Goal: Task Accomplishment & Management: Complete application form

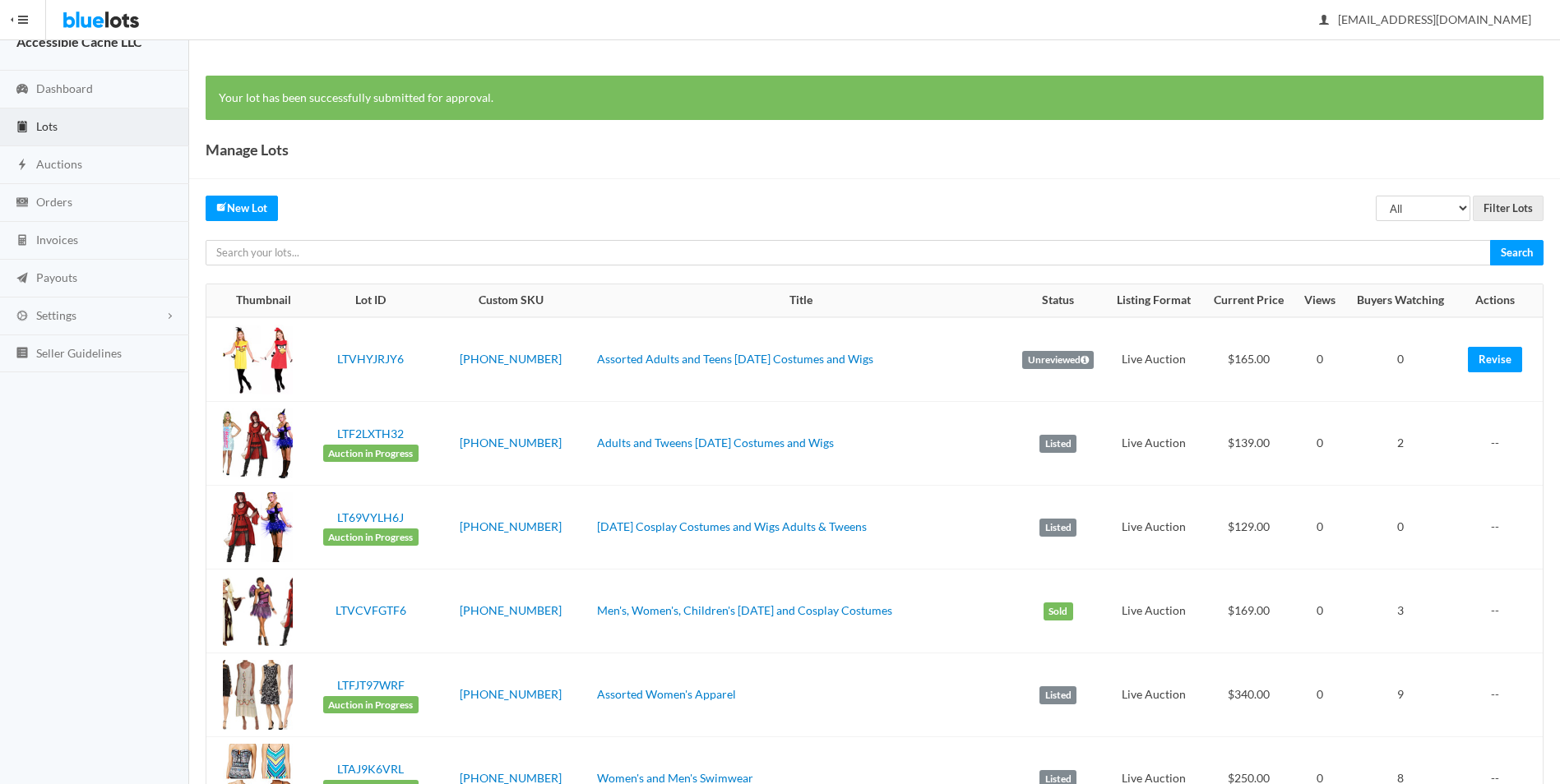
scroll to position [36, 0]
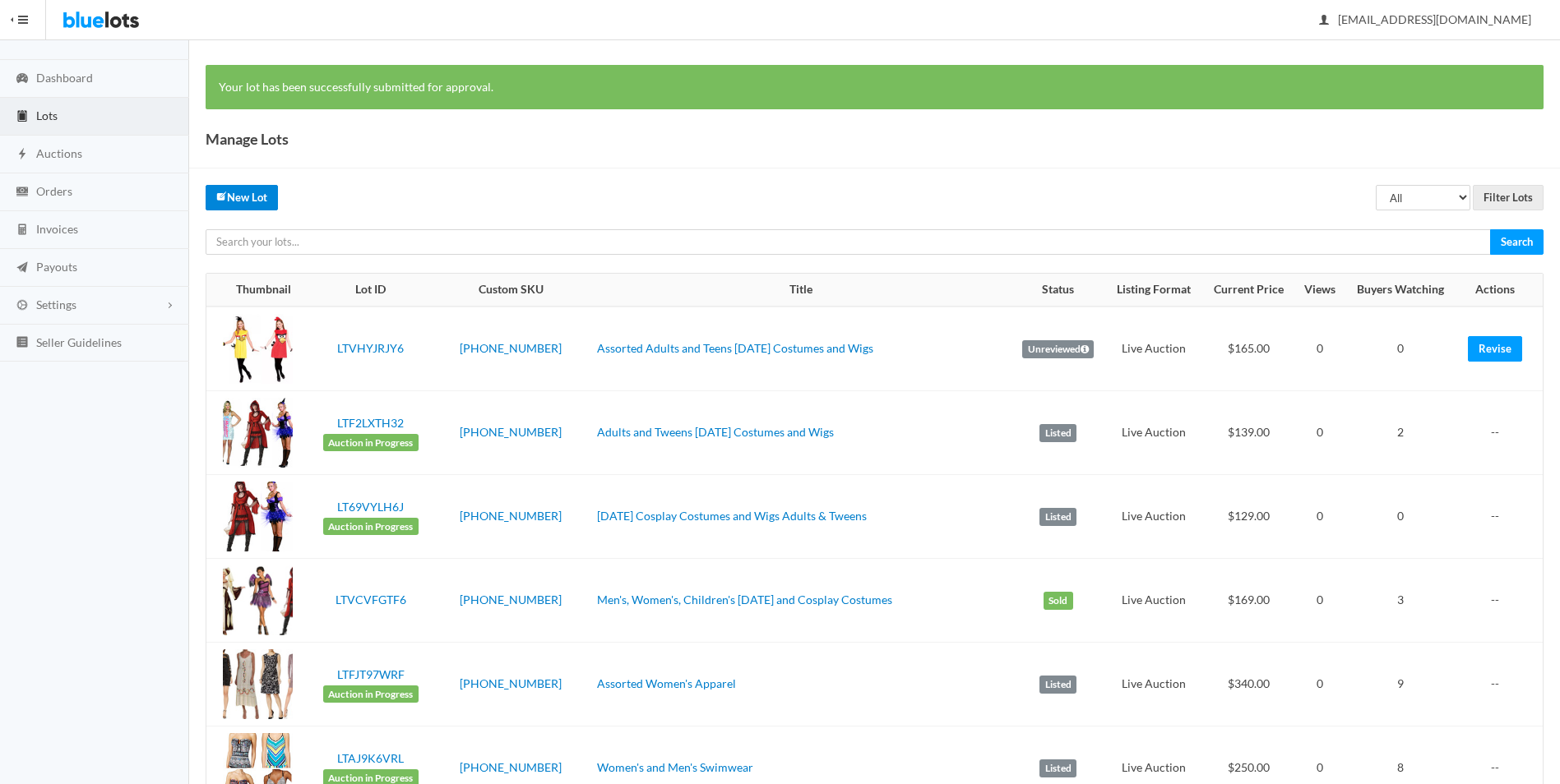
click at [252, 196] on link "New Lot" at bounding box center [242, 198] width 72 height 26
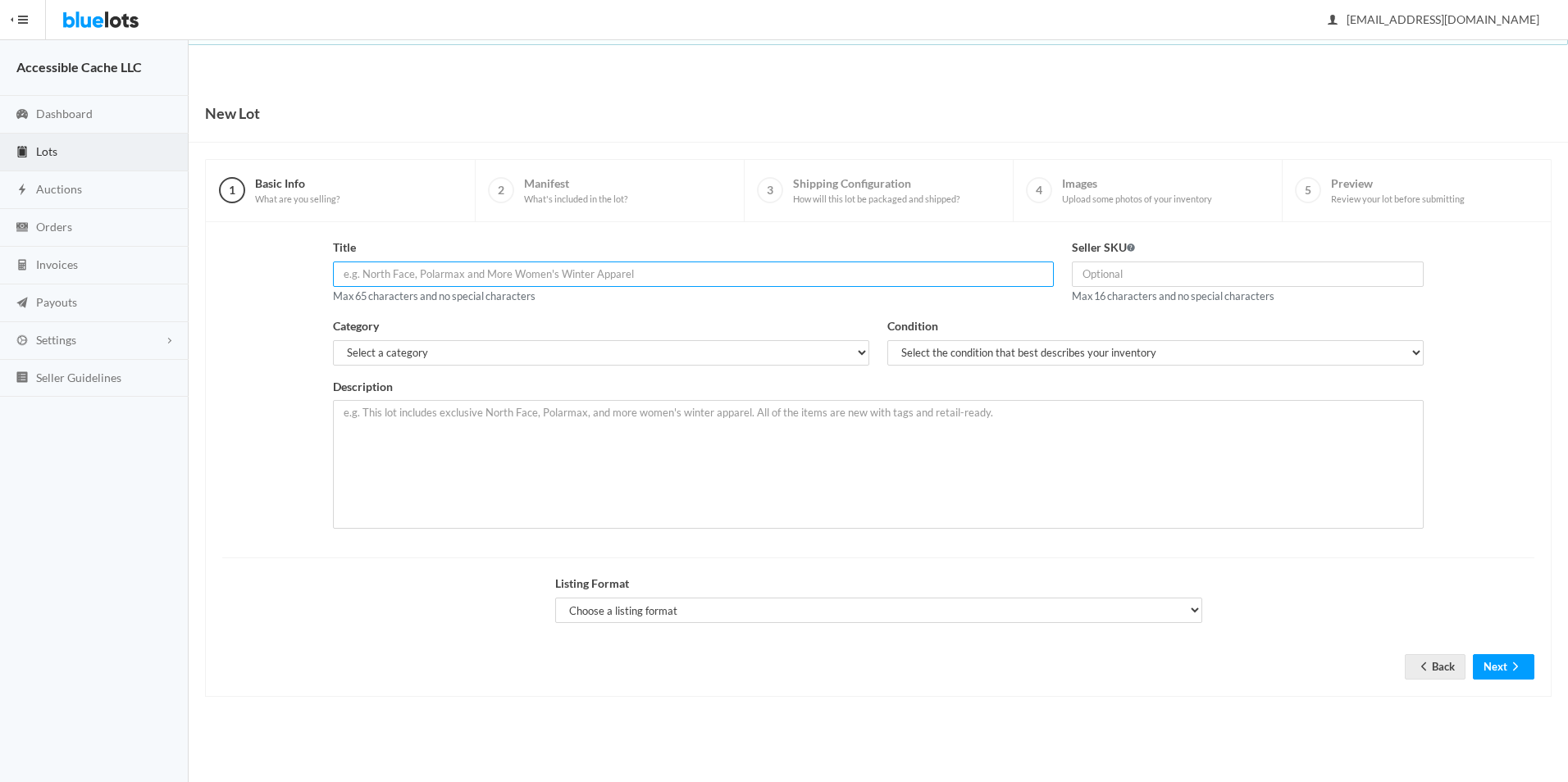
click at [346, 274] on input "text" at bounding box center [693, 274] width 721 height 26
click at [663, 279] on input "Variety of Mens Womens Teens, Halloween Costumes, Wigs, Cosplay" at bounding box center [693, 274] width 721 height 26
click at [381, 274] on input "Variety of Mens Womens Teens, Halloween Costumes, Wigs, Cosplay" at bounding box center [693, 274] width 721 height 26
click at [651, 275] on input "Variety Mens Womens Teens, Halloween Costumes, Wigs, Cosplay" at bounding box center [693, 274] width 721 height 26
click at [601, 315] on div "Title Variety Mens Womens Teens, Halloween Costumes, Wigs, Cosplay Paj Max 65 c…" at bounding box center [693, 278] width 739 height 79
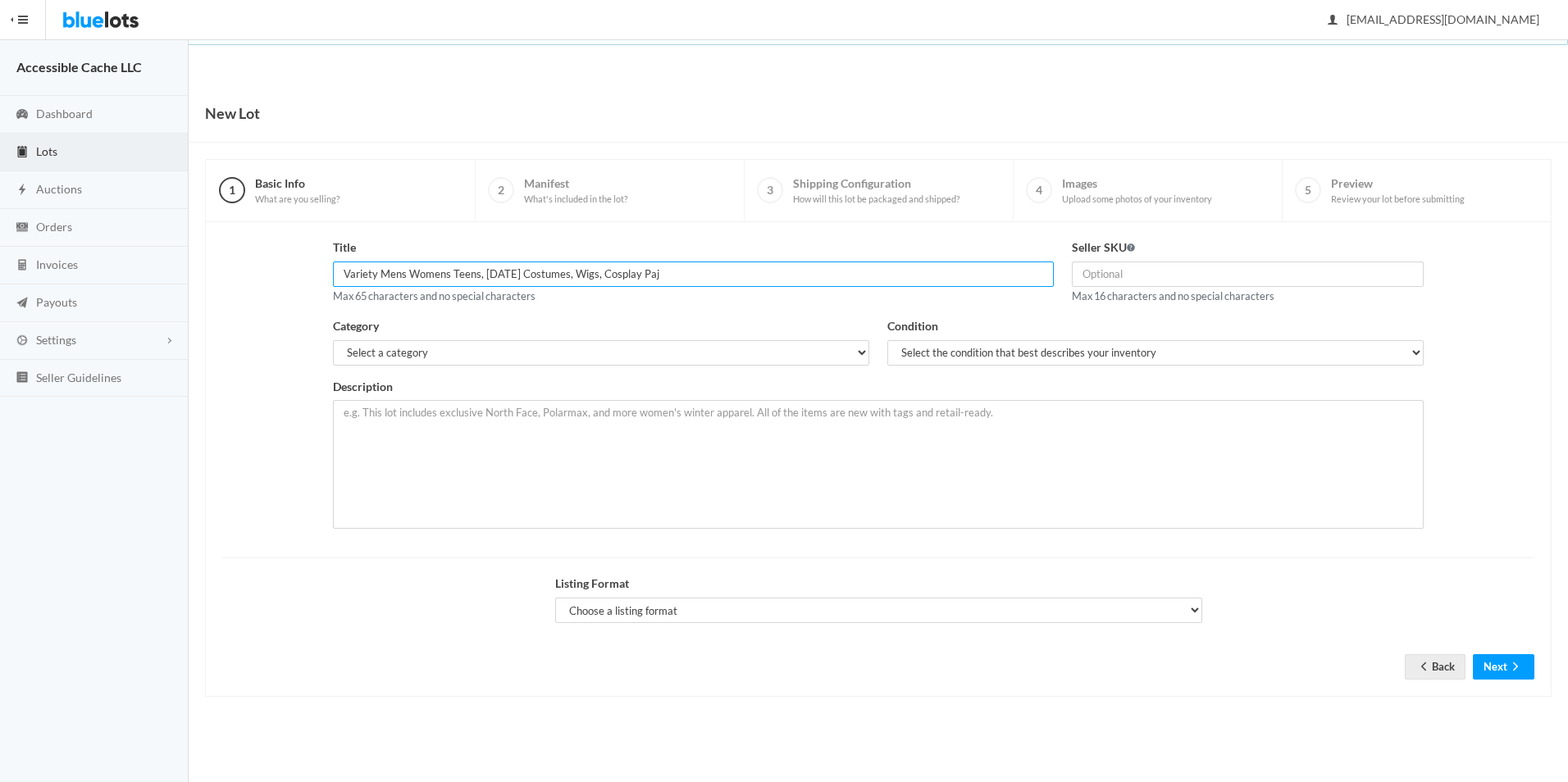
click at [380, 272] on input "Variety Mens Womens Teens, Halloween Costumes, Wigs, Cosplay Paj" at bounding box center [693, 274] width 721 height 26
click at [571, 280] on input "Variety Halloween Costumes, Wigs, Cosplay Paj" at bounding box center [693, 274] width 721 height 26
type input "Variety of Halloween Costumes, Wigs, Cosplay Pajamas"
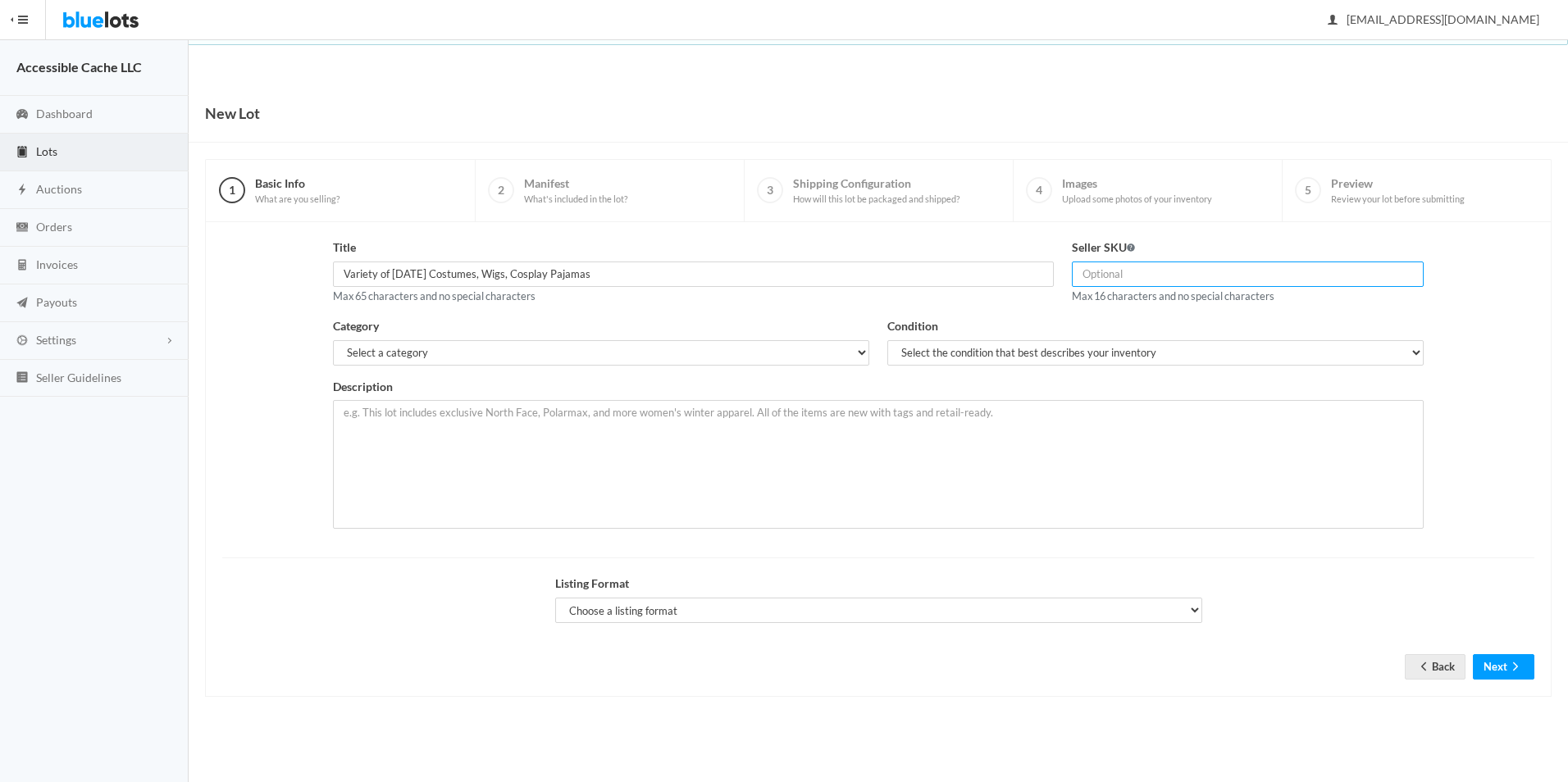
click at [1091, 276] on input "text" at bounding box center [1248, 274] width 352 height 26
type input "2509-42-1098"
click at [395, 341] on select "Select a category Electronics Clothing, Shoes & Accessories Appliances Home & G…" at bounding box center [601, 353] width 536 height 26
select select "2"
click at [333, 340] on select "Select a category Electronics Clothing, Shoes & Accessories Appliances Home & G…" at bounding box center [601, 353] width 536 height 26
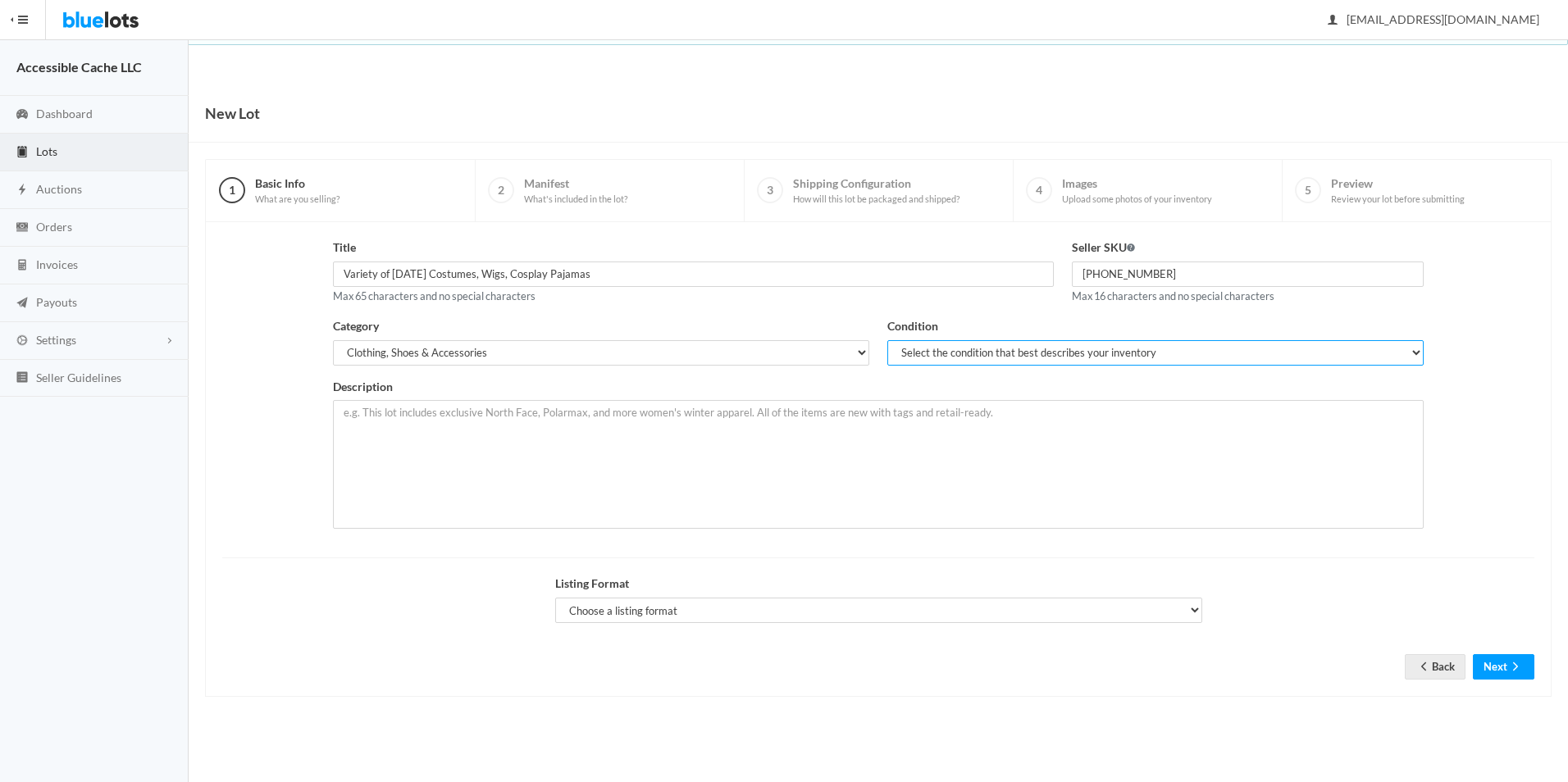
click at [933, 352] on select "Select the condition that best describes your inventory Brand New Shelf Pulls C…" at bounding box center [1155, 353] width 536 height 26
select select "2"
click at [887, 340] on select "Select the condition that best describes your inventory Brand New Shelf Pulls C…" at bounding box center [1155, 353] width 536 height 26
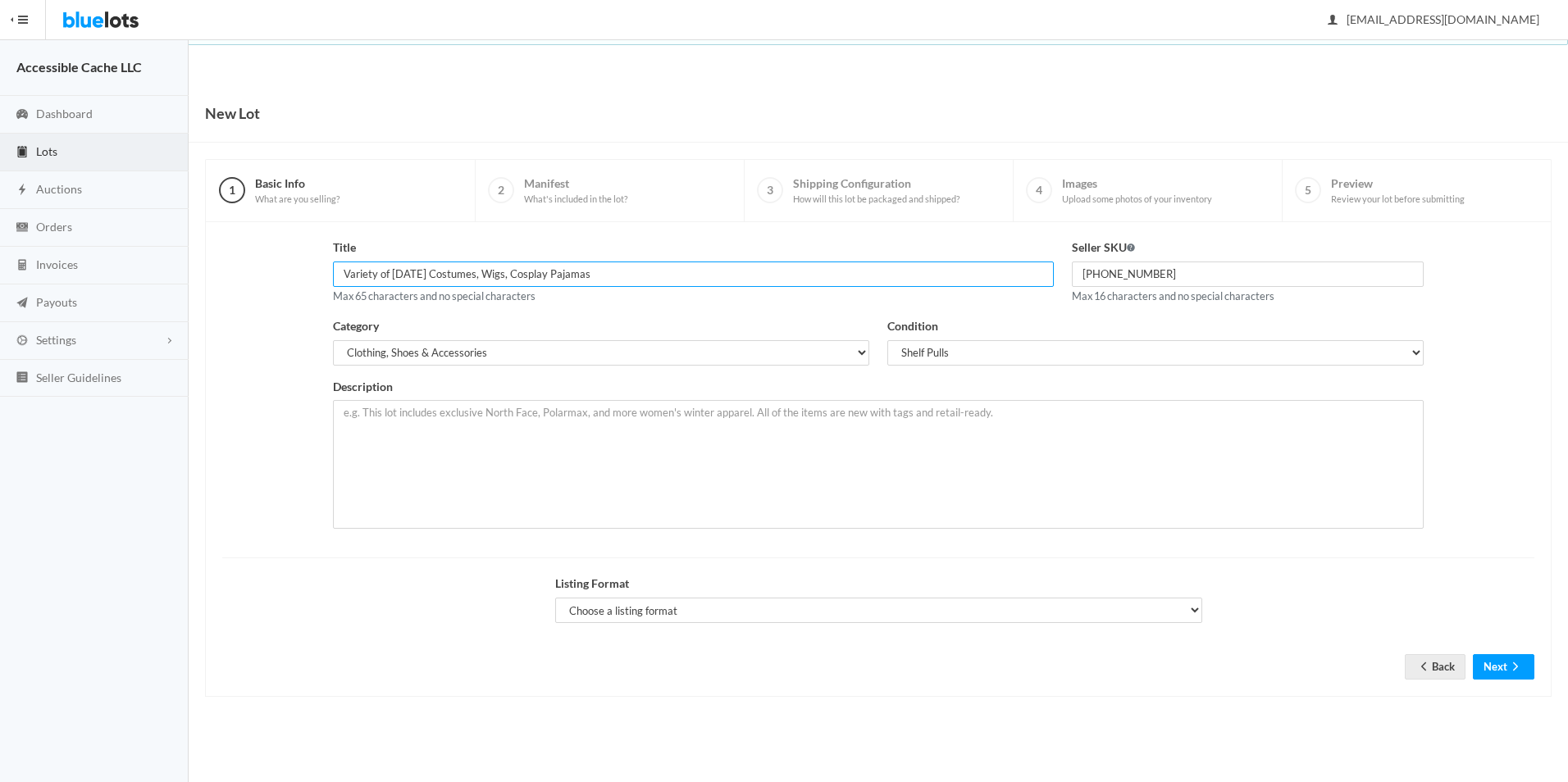
drag, startPoint x: 345, startPoint y: 276, endPoint x: 605, endPoint y: 270, distance: 260.1
click at [605, 270] on input "Variety of Halloween Costumes, Wigs, Cosplay Pajamas" at bounding box center [693, 274] width 721 height 26
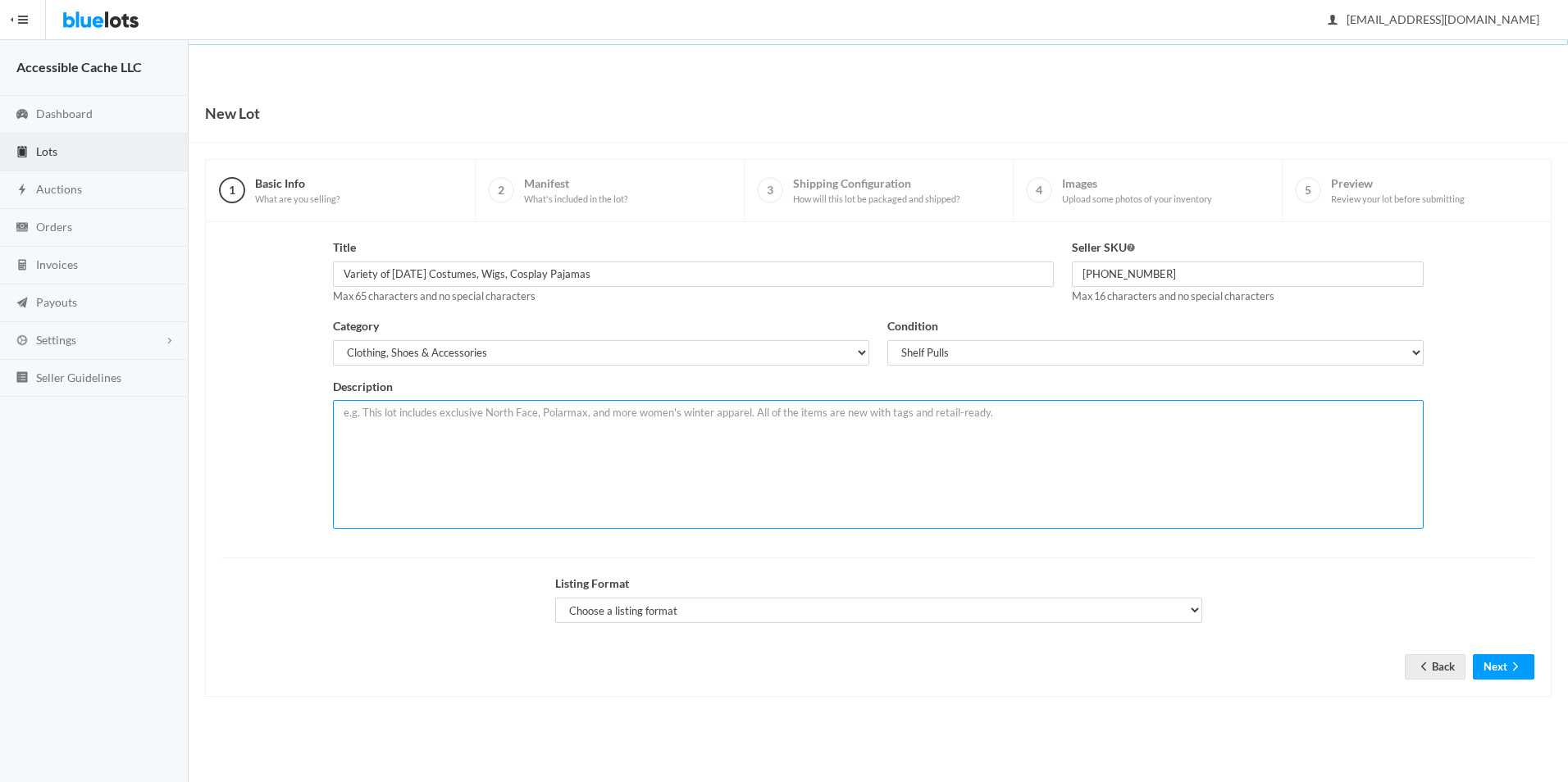
click at [349, 411] on textarea at bounding box center [878, 465] width 1090 height 129
paste textarea "Variety of Halloween Costumes, Wigs, Cosplay Pajamas"
click at [390, 408] on textarea "Variety of Halloween Costumes, Wigs, Cosplay Pajamas" at bounding box center [878, 465] width 1090 height 129
click at [494, 417] on textarea "Variety of Men's, Women's, Teens, Halloween Costumes, Wigs, Cosplay Pajamas" at bounding box center [878, 465] width 1090 height 129
click at [636, 412] on textarea "Variety of Men's, Women's, Teen's, Halloween Costumes, Wigs, Cosplay Pajamas" at bounding box center [878, 465] width 1090 height 129
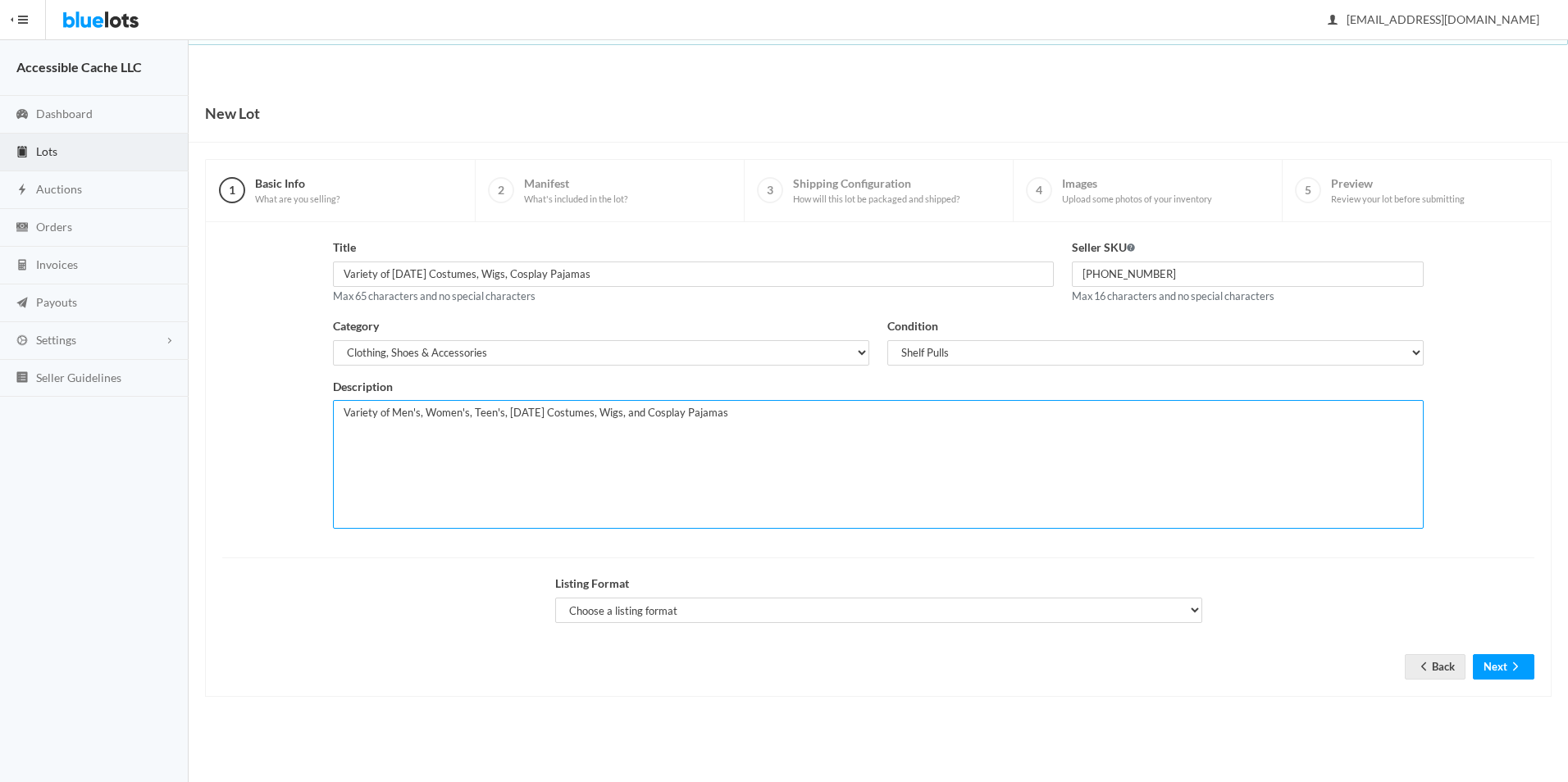
click at [733, 415] on textarea "Variety of Men's, Women's, Teen's, Halloween Costumes, Wigs, and Cosplay Pajamas" at bounding box center [878, 465] width 1090 height 129
type textarea "Variety of Men's, Women's, Teen's, Halloween Costumes, Wigs, and Cosplay Pajama…"
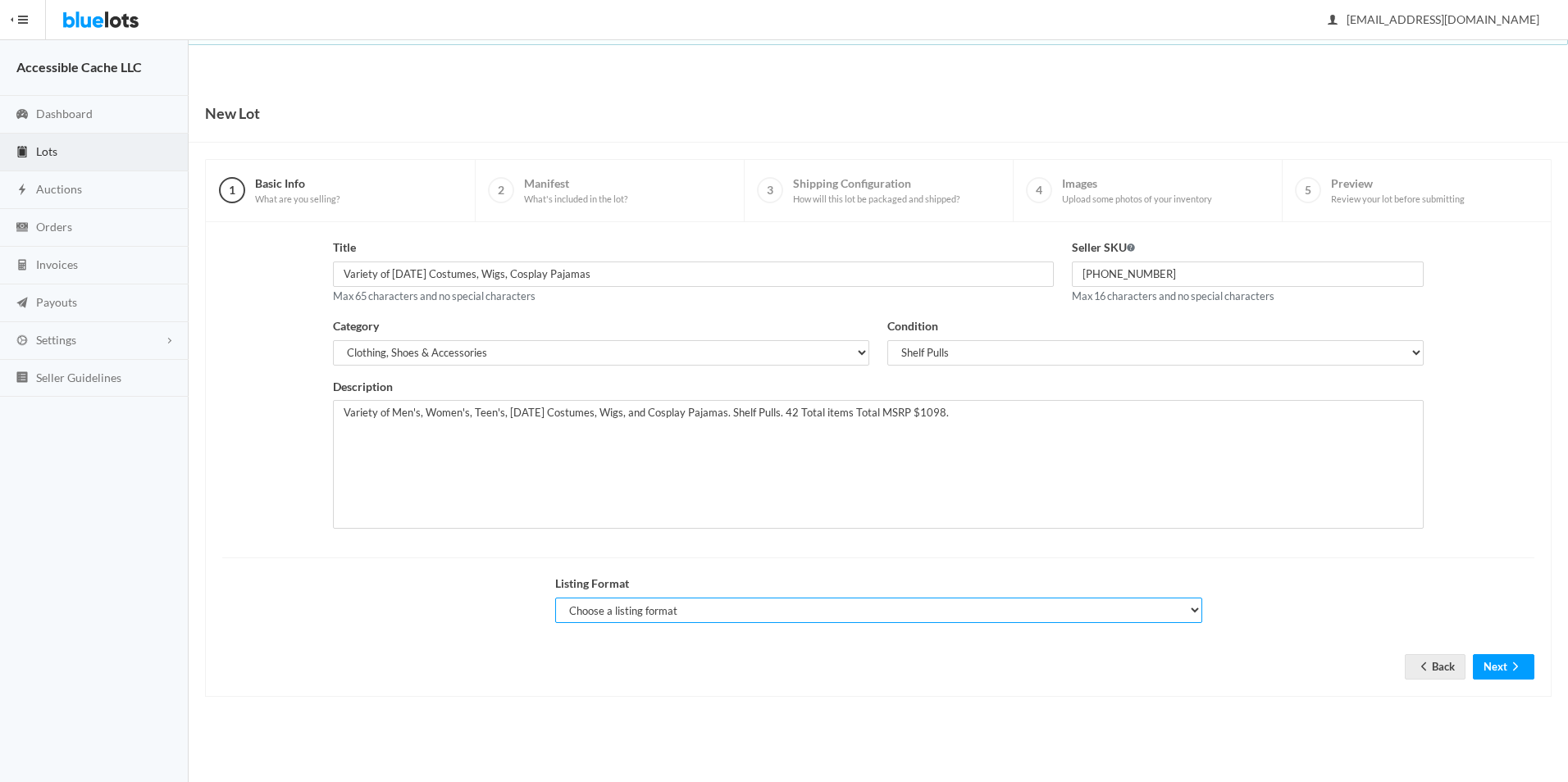
click at [1192, 609] on select "Choose a listing format Auction Buy Now" at bounding box center [878, 611] width 647 height 26
select select "true"
click at [555, 598] on select "Choose a listing format Auction Buy Now" at bounding box center [878, 611] width 647 height 26
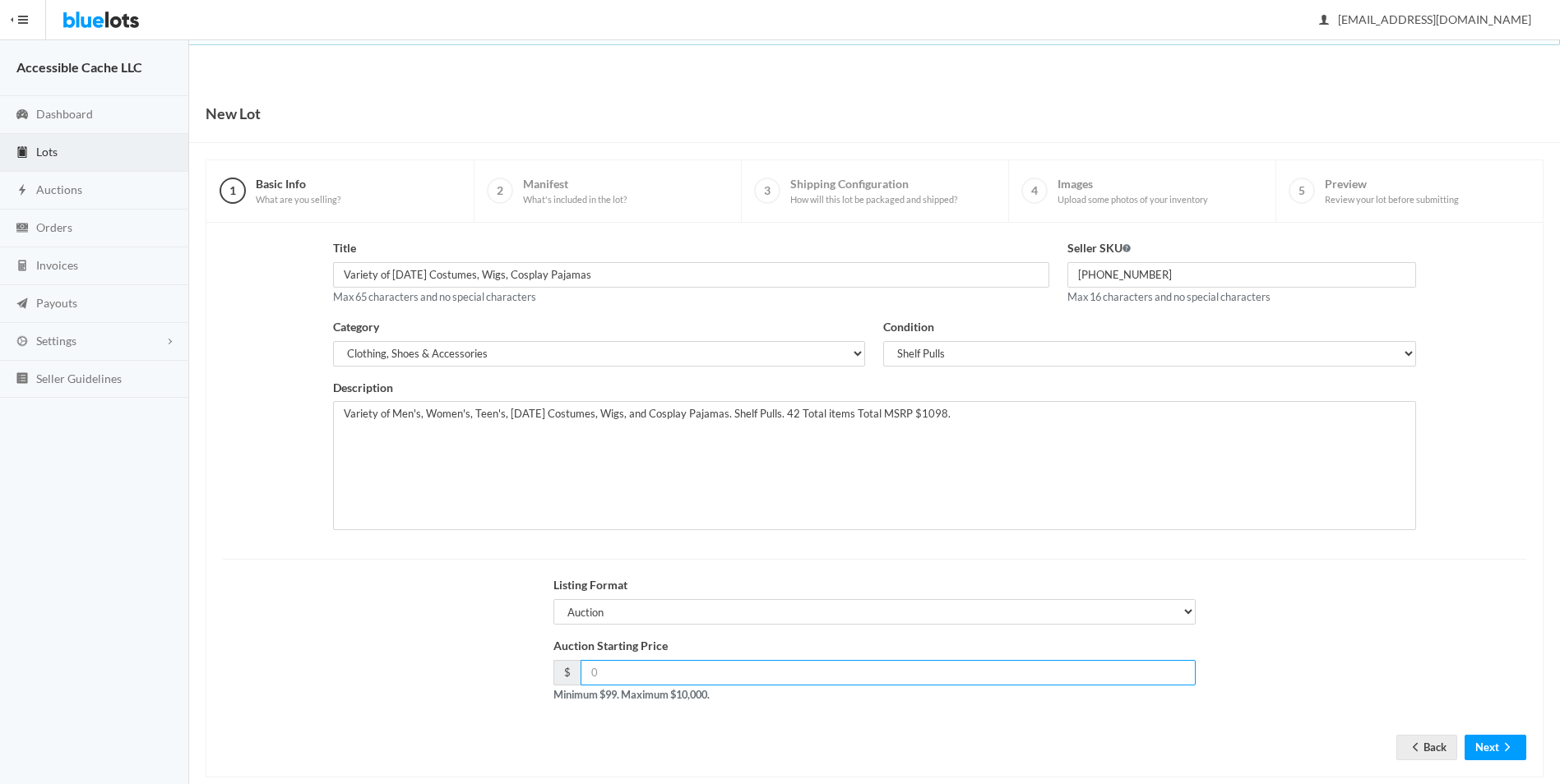
click at [591, 672] on input "number" at bounding box center [888, 673] width 616 height 26
type input "2"
type input "199.00"
click at [1496, 740] on button "Next" at bounding box center [1495, 748] width 62 height 26
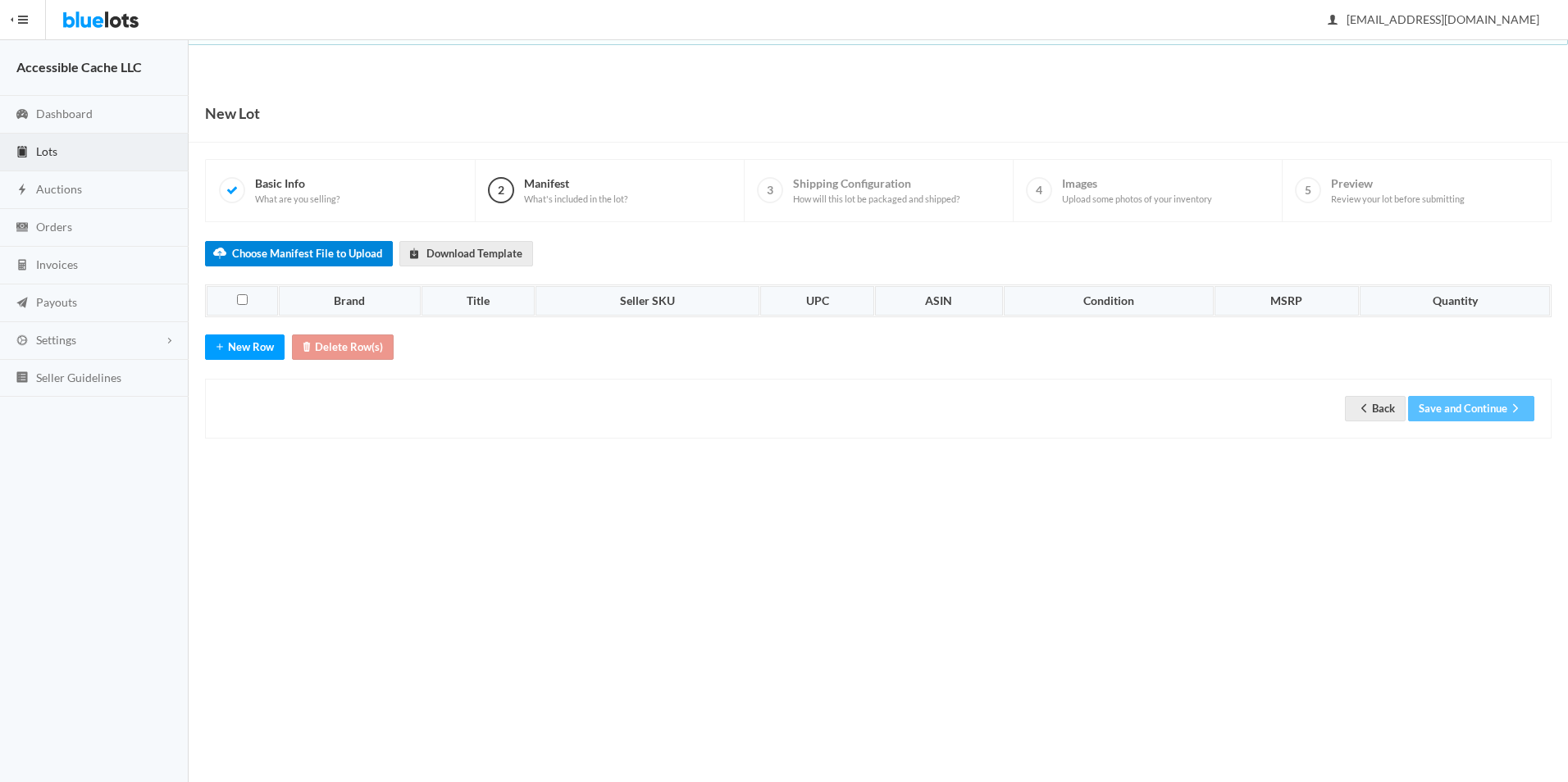
click at [271, 255] on label "Choose Manifest File to Upload" at bounding box center [299, 254] width 188 height 26
click at [0, 0] on input "Choose Manifest File to Upload" at bounding box center [0, 0] width 0 height 0
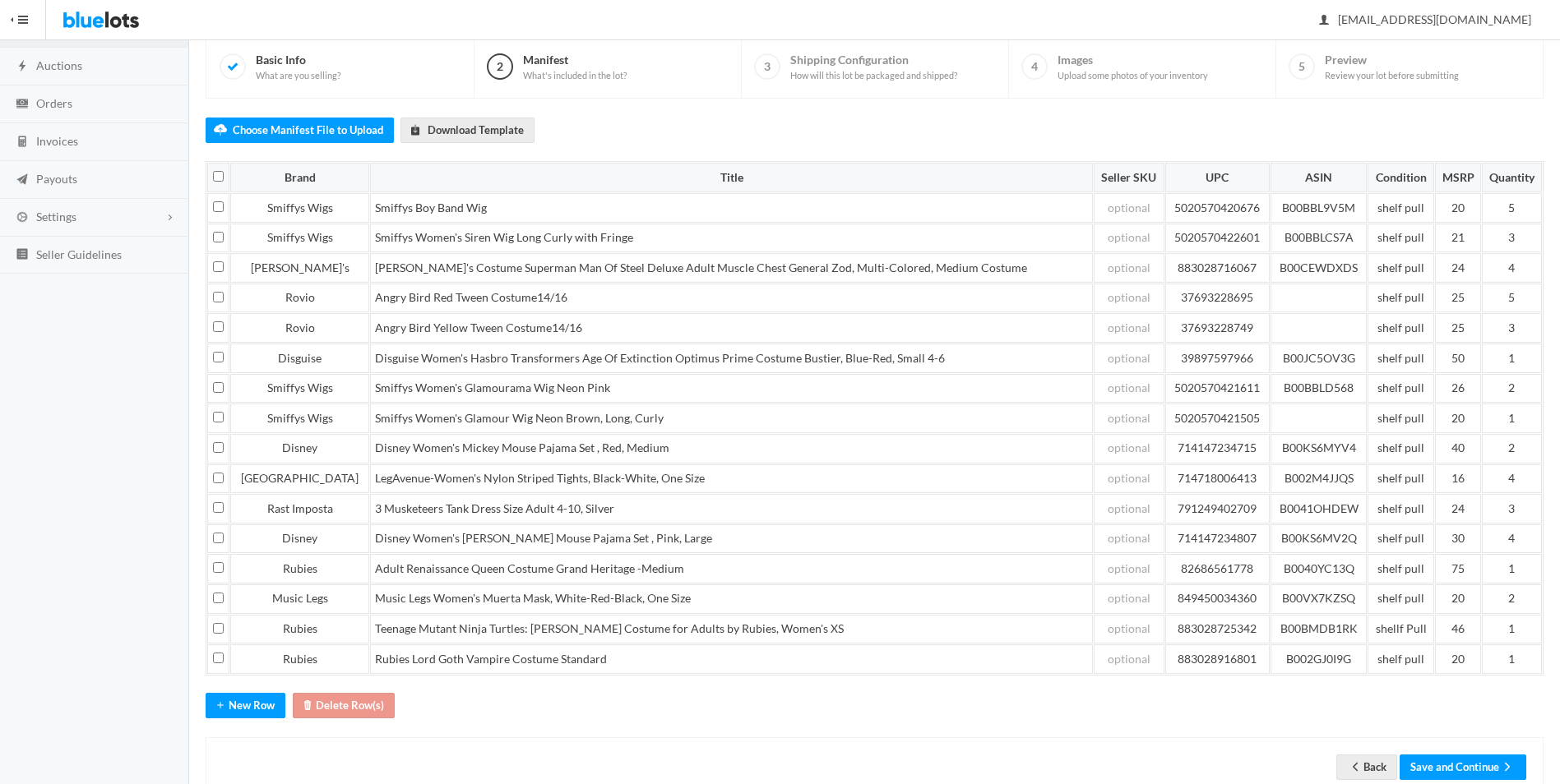
scroll to position [171, 0]
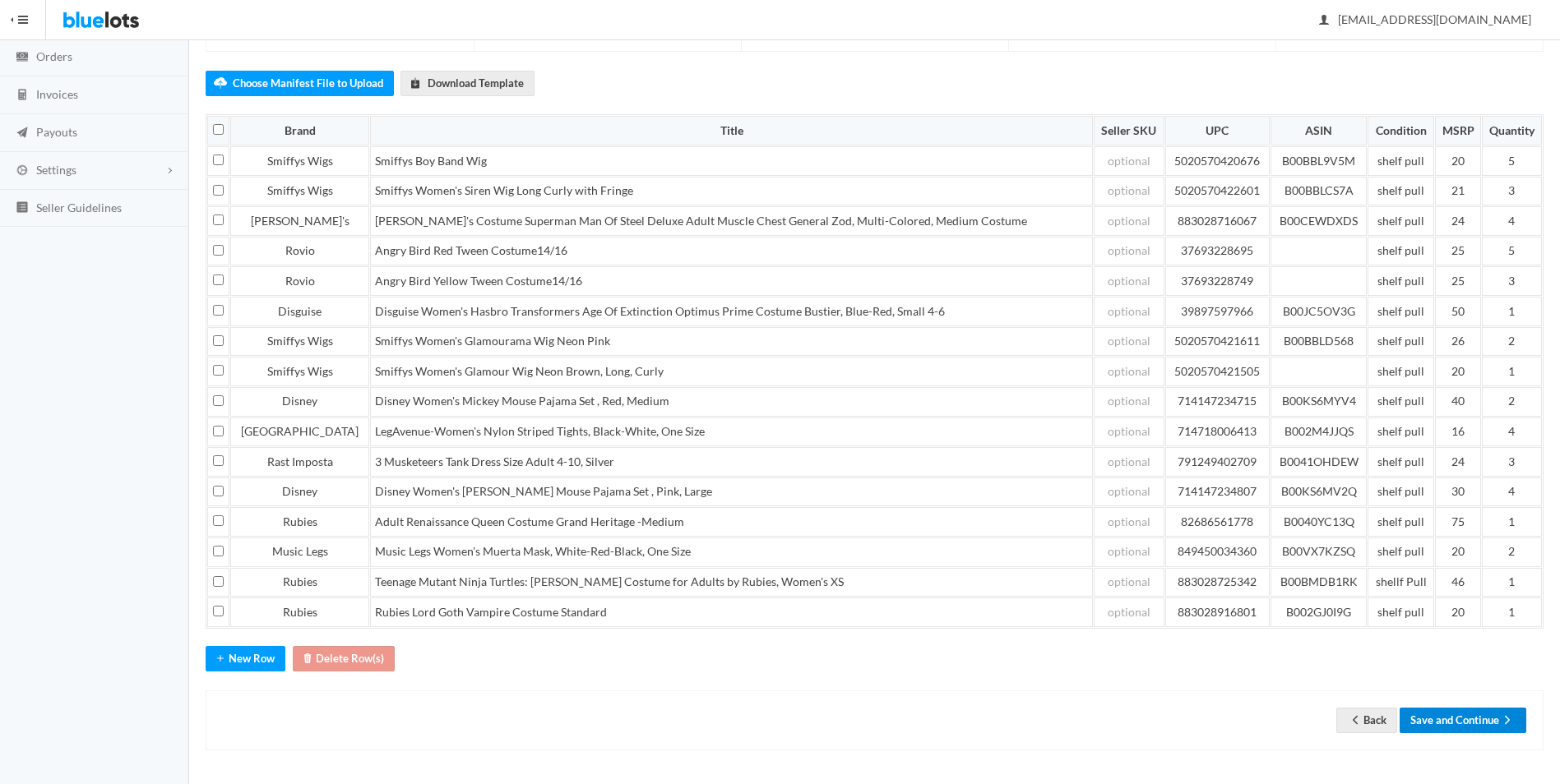
click at [1448, 715] on button "Save and Continue" at bounding box center [1462, 720] width 126 height 26
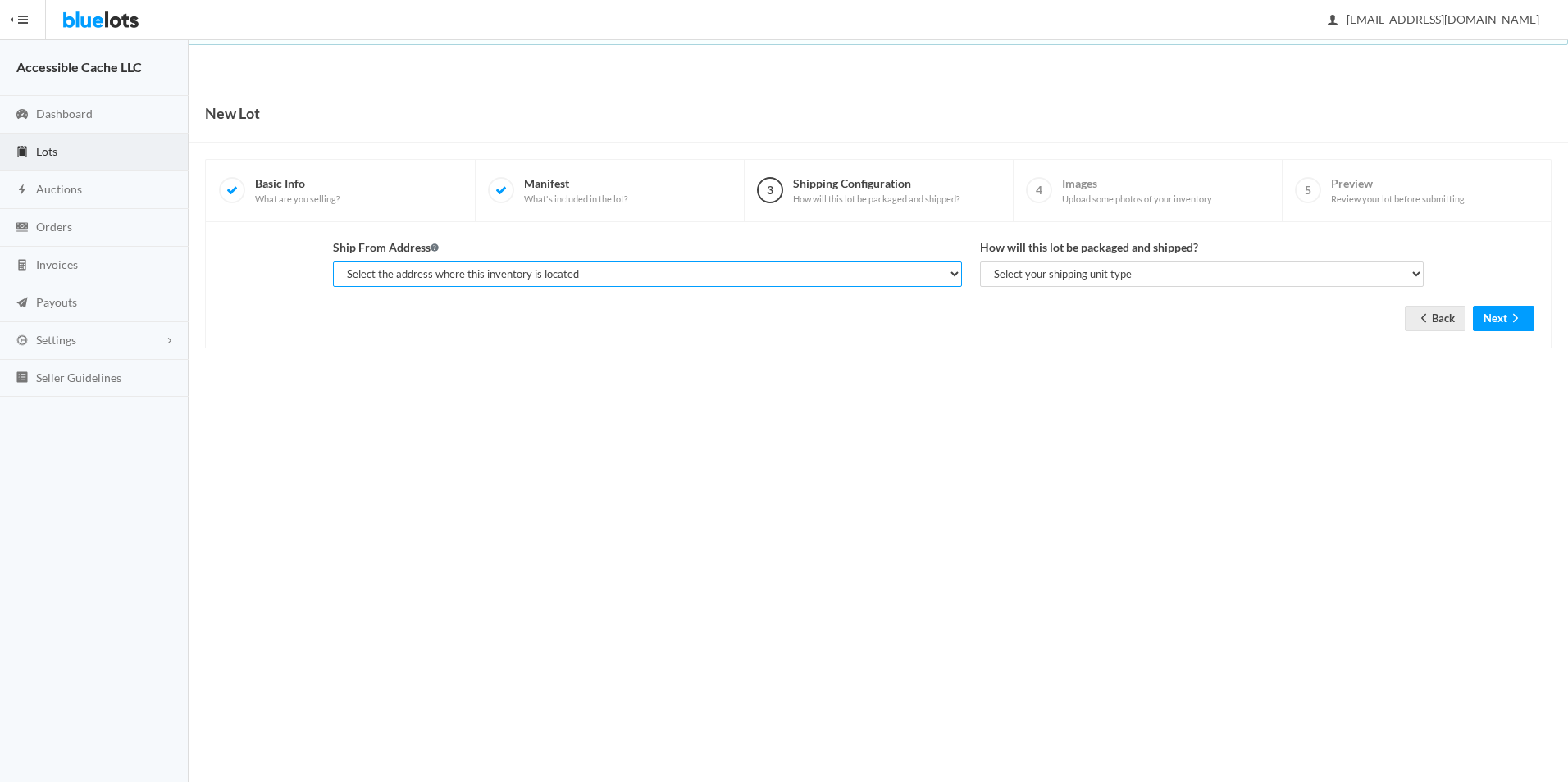
click at [400, 274] on select "Select the address where this inventory is located Mari, A Cache, 4251 Rhoda Dr…" at bounding box center [647, 274] width 628 height 26
select select "10313"
click at [333, 261] on select "Select the address where this inventory is located Mari, A Cache, 4251 Rhoda Dr…" at bounding box center [647, 274] width 628 height 26
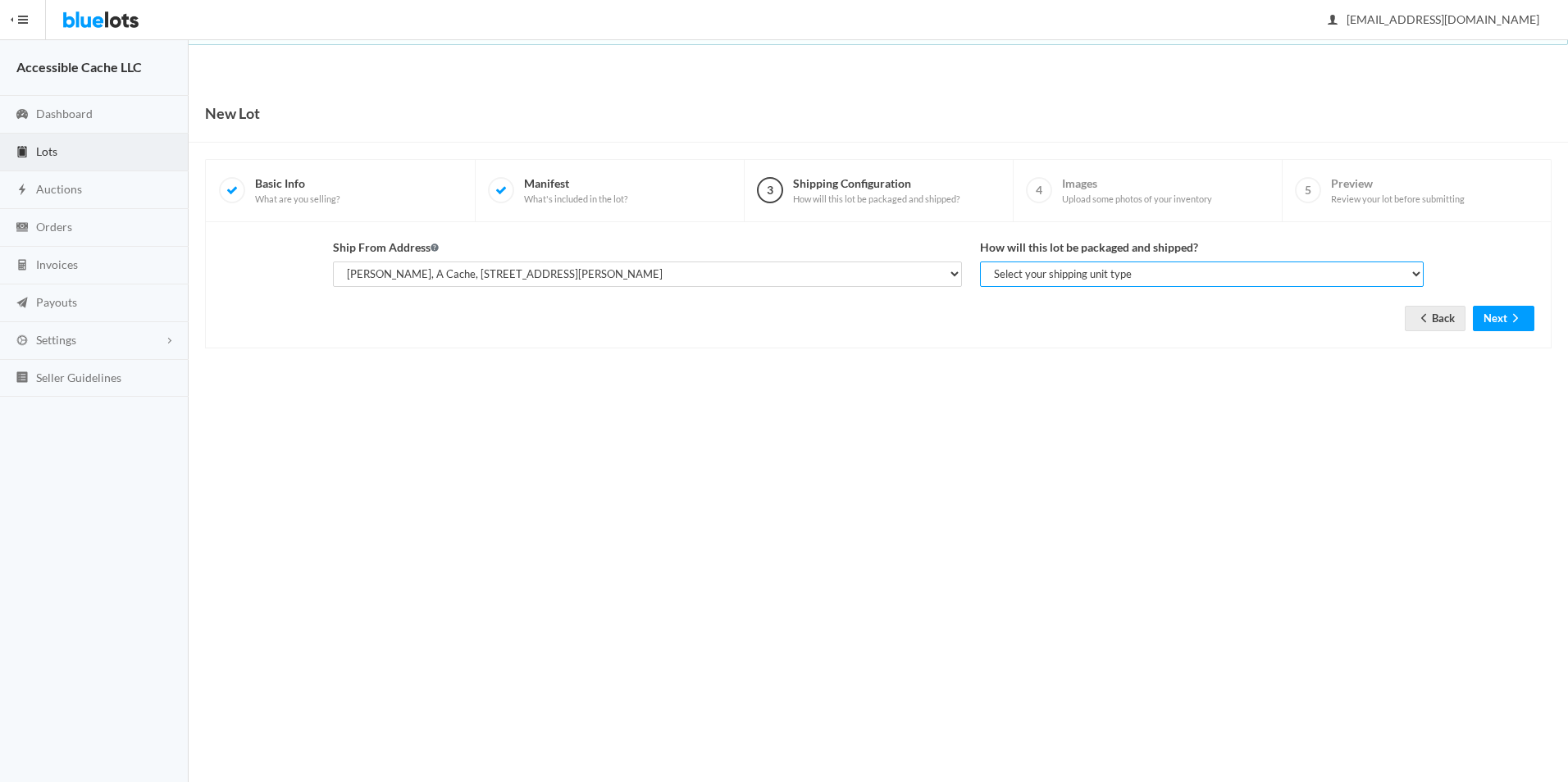
click at [1027, 280] on select "Select your shipping unit type Parcel Pallet Truckload" at bounding box center [1202, 274] width 444 height 26
select select "parcel"
click at [980, 261] on select "Select your shipping unit type Parcel Pallet Truckload" at bounding box center [1202, 274] width 444 height 26
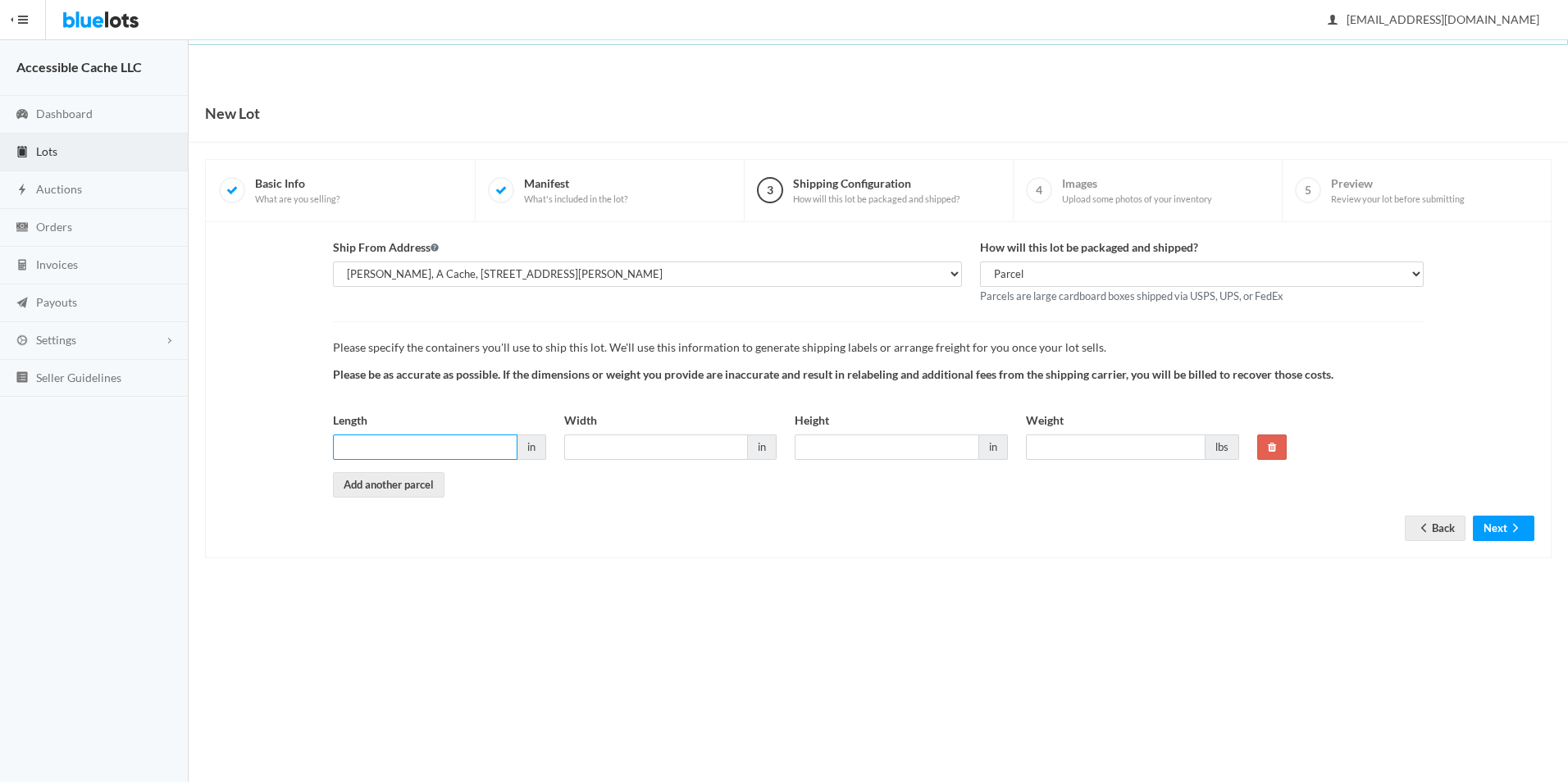
click at [352, 442] on input "Length" at bounding box center [425, 447] width 185 height 26
type input "23"
click at [585, 443] on input "Width" at bounding box center [656, 447] width 185 height 26
type input "17"
click at [813, 443] on input "Height" at bounding box center [887, 447] width 185 height 26
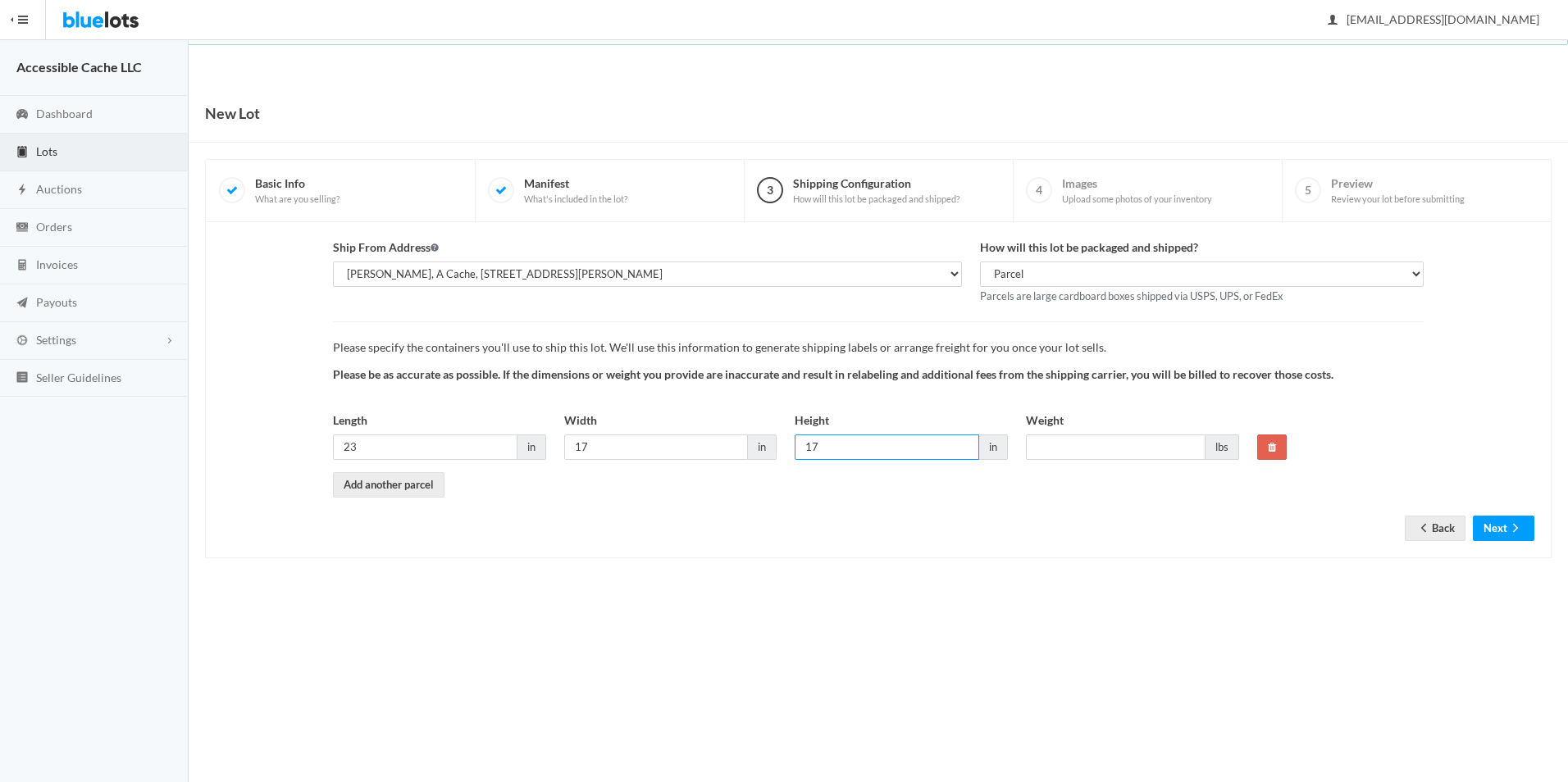
type input "17"
click at [829, 558] on div "Ship From Address Select the address where this inventory is located Mari, A Ca…" at bounding box center [878, 390] width 1346 height 336
click at [1040, 439] on input "Weight" at bounding box center [1115, 447] width 179 height 26
type input "33"
click at [1004, 630] on body "Bluelots is for sale. If you are interested in purchasing the business, please …" at bounding box center [784, 391] width 1568 height 782
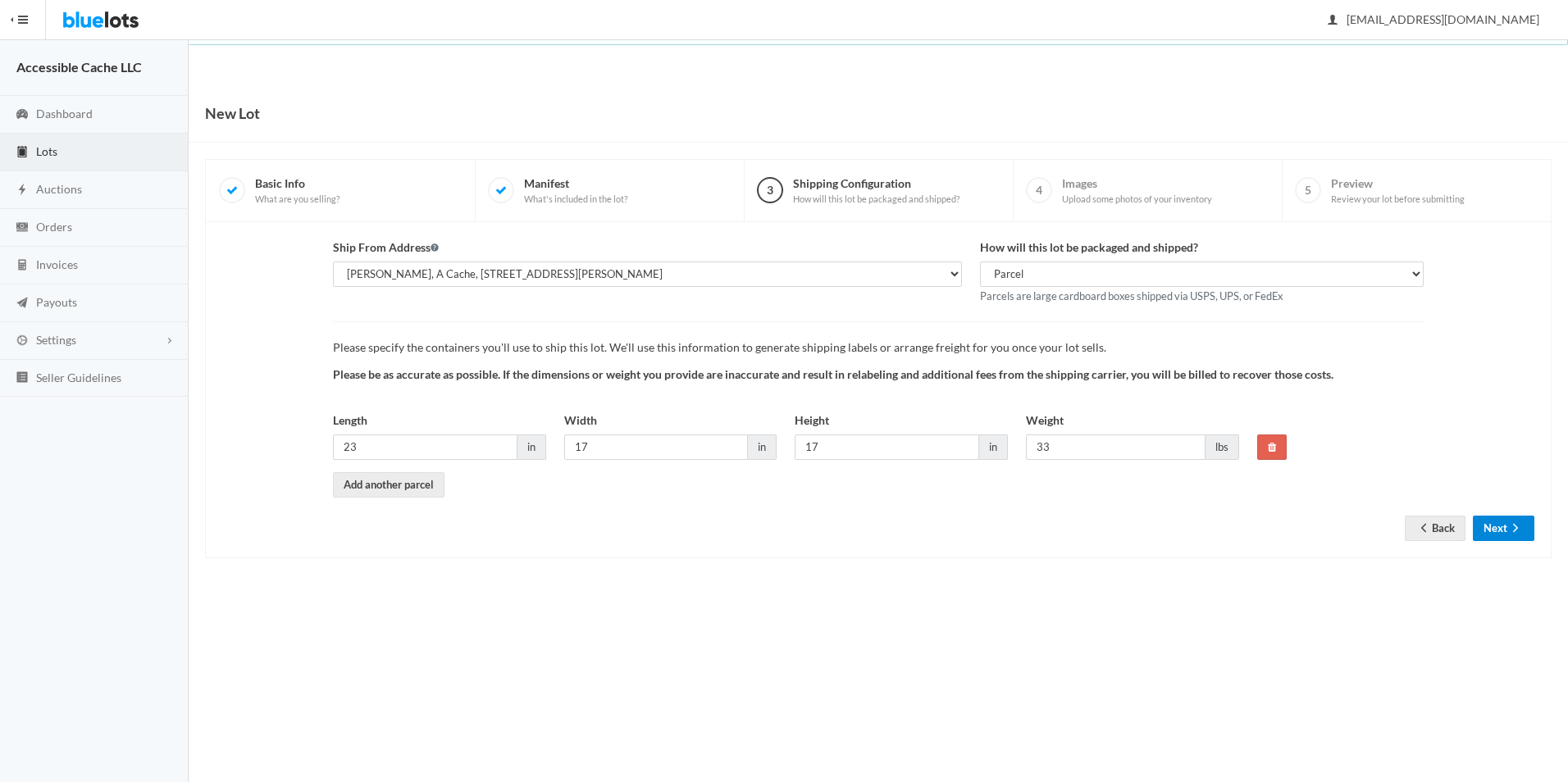
click at [1502, 529] on button "Next" at bounding box center [1504, 529] width 62 height 26
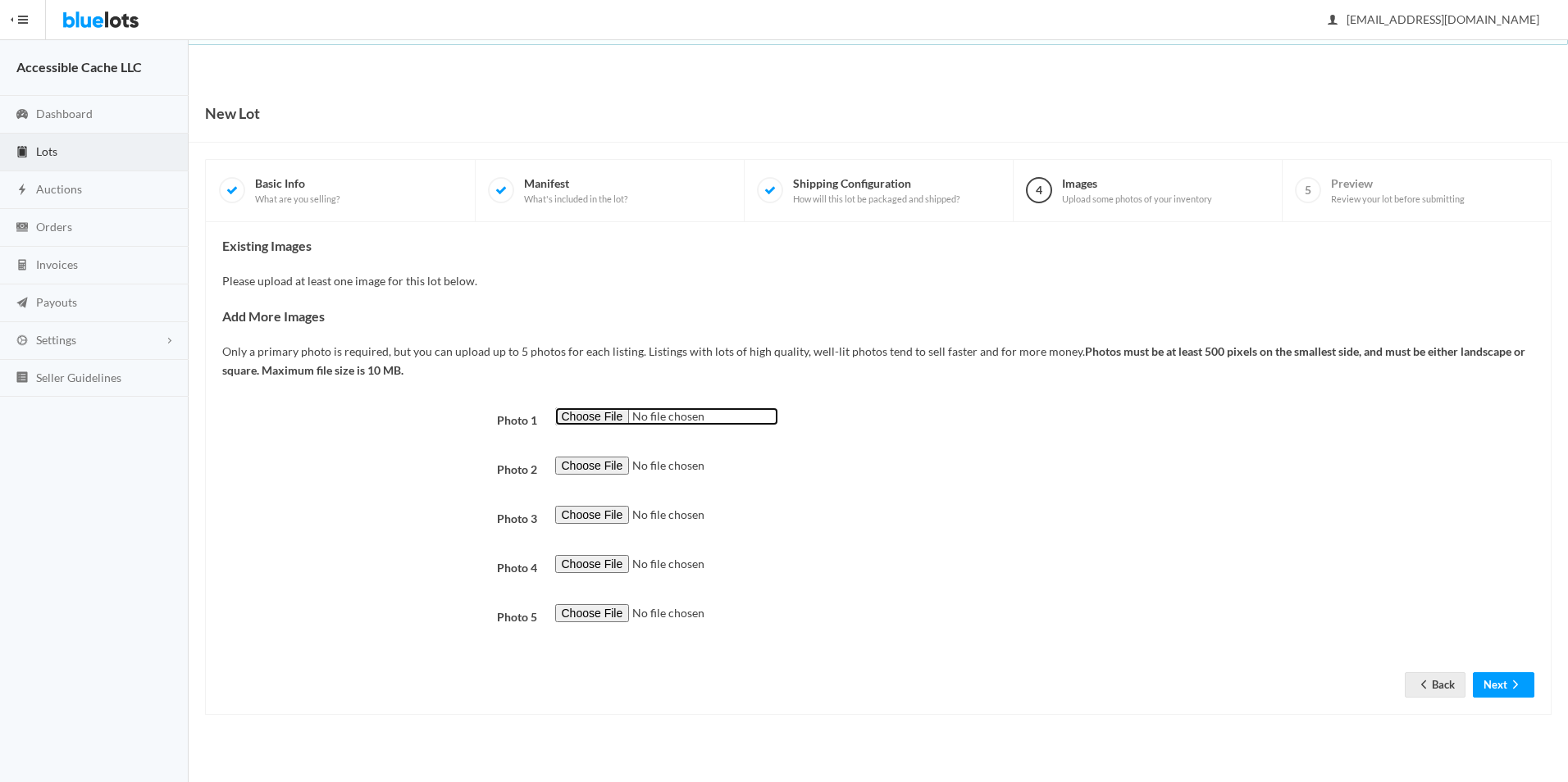
click at [595, 414] on input "file" at bounding box center [666, 417] width 223 height 18
click at [592, 413] on input "file" at bounding box center [666, 417] width 223 height 18
type input "C:\fakepath\Adult Renaissance Queen Costume Grand Heritage -Medium.jpg"
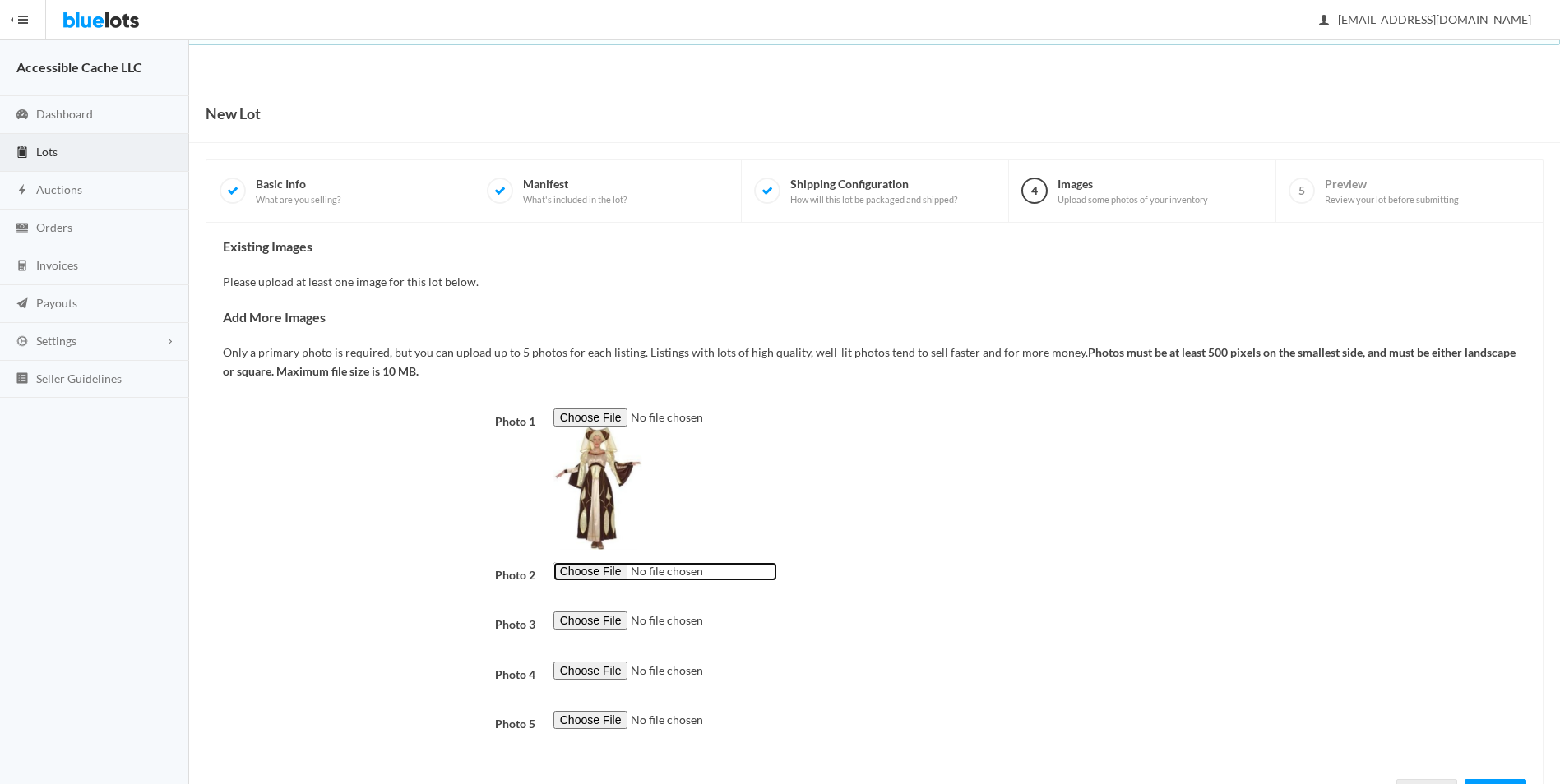
click at [600, 569] on input "file" at bounding box center [665, 572] width 223 height 18
type input "C:\fakepath\Disguise Women's Hasbro Transformers Age Of Extinction Optimus Prim…"
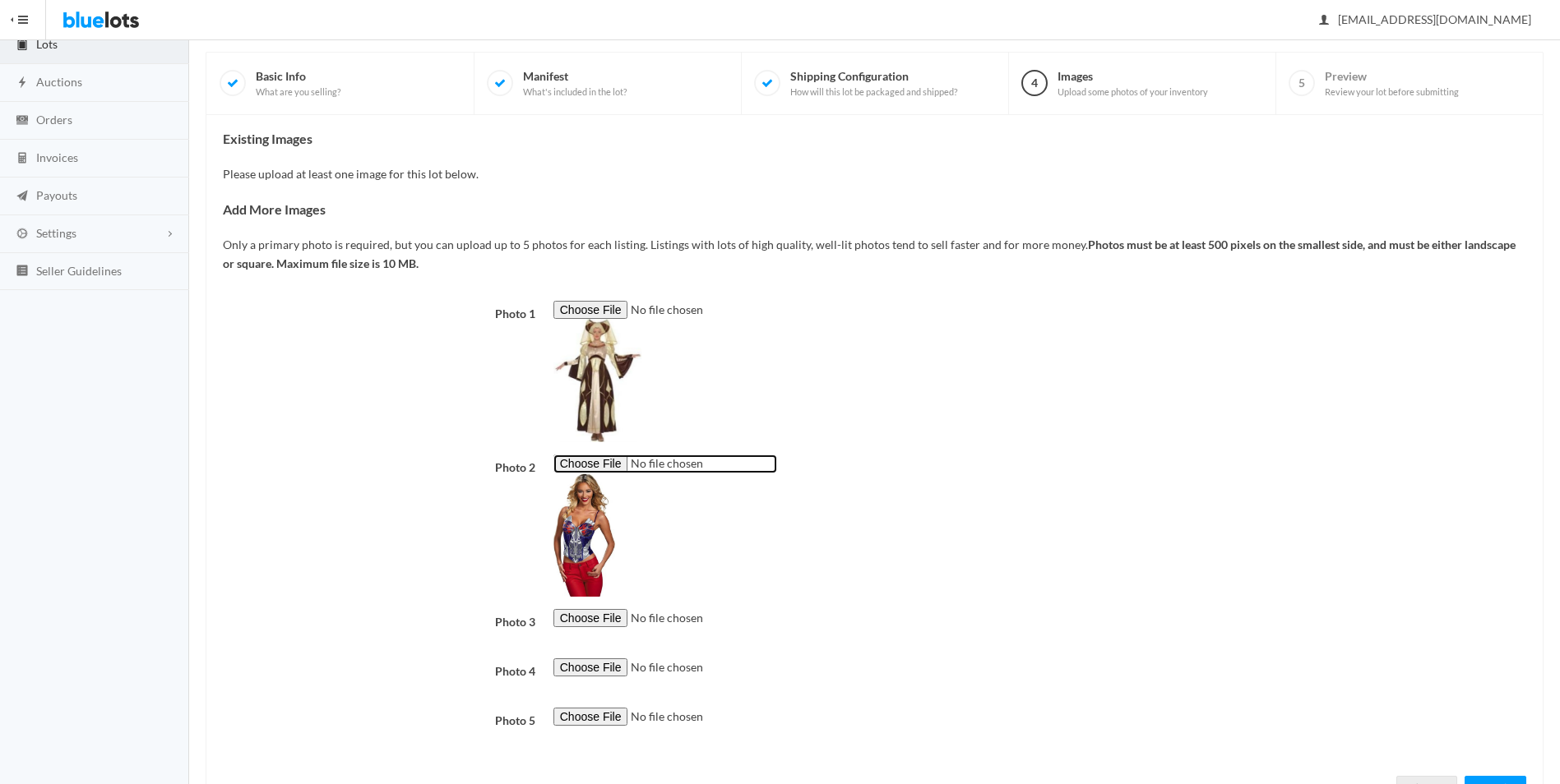
scroll to position [176, 0]
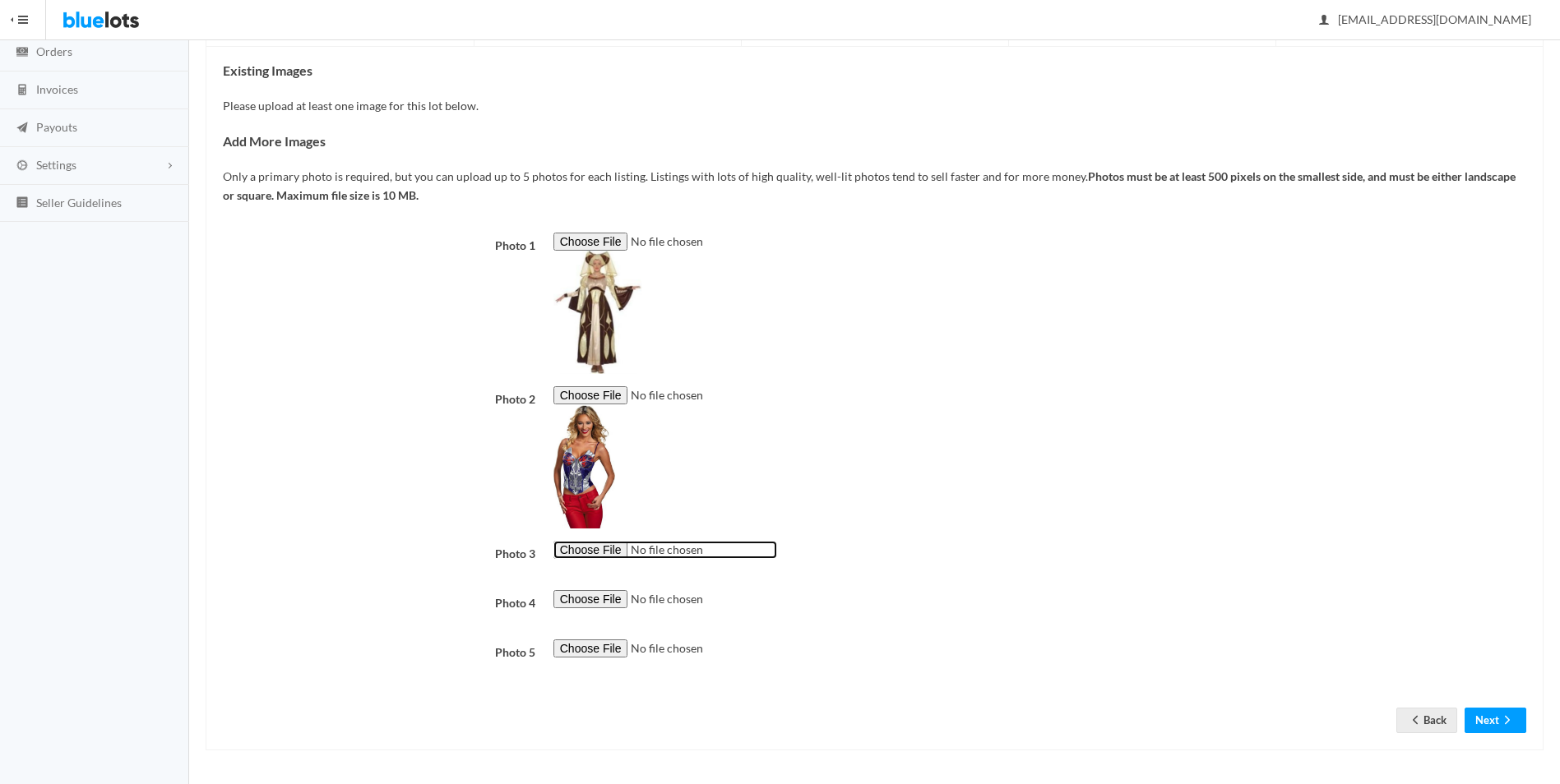
click at [564, 553] on input "file" at bounding box center [665, 550] width 223 height 18
type input "C:\fakepath\Disney Women's [PERSON_NAME] Mouse Pajama Set , Pink, Large.jpg"
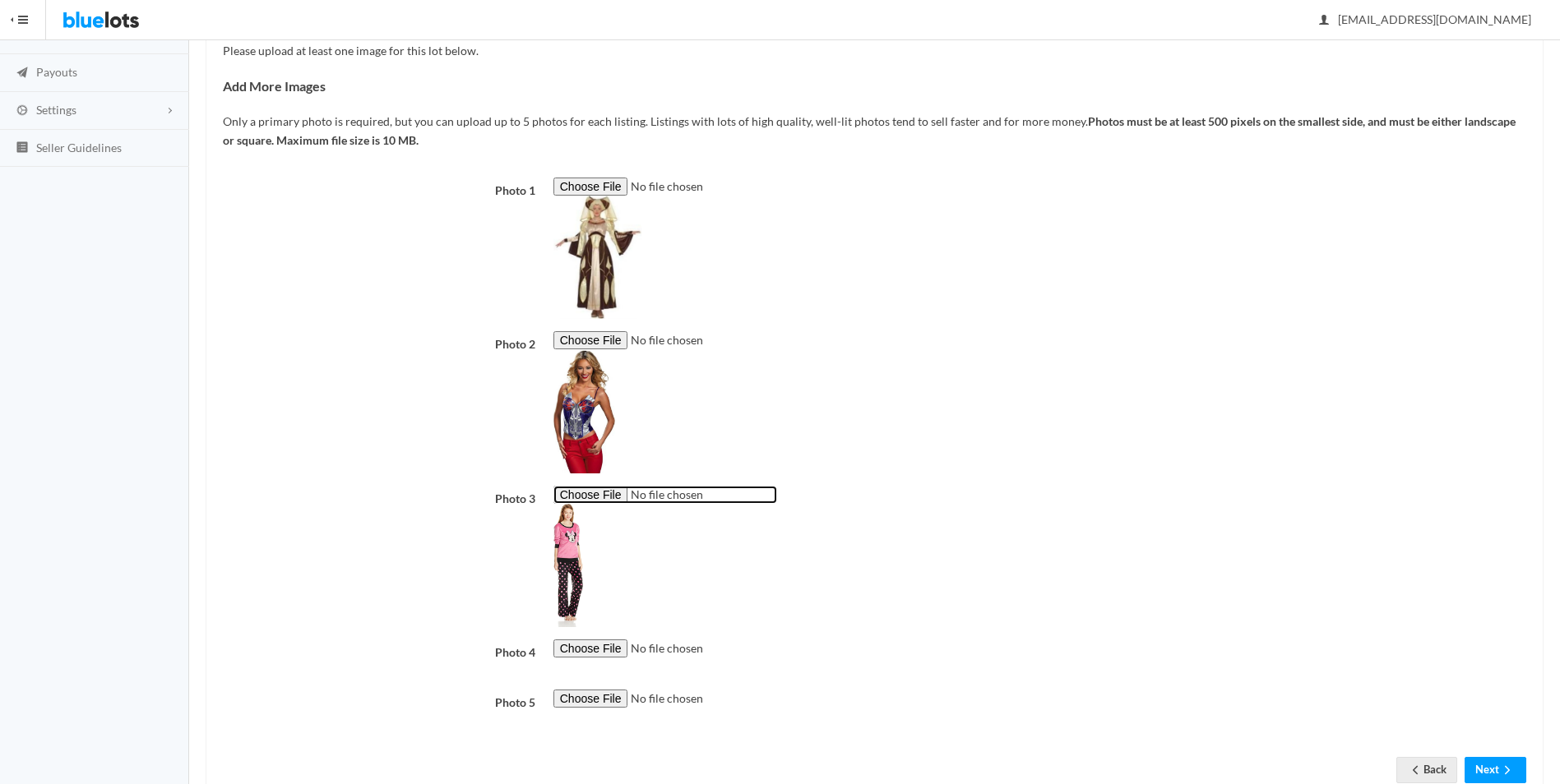
scroll to position [281, 0]
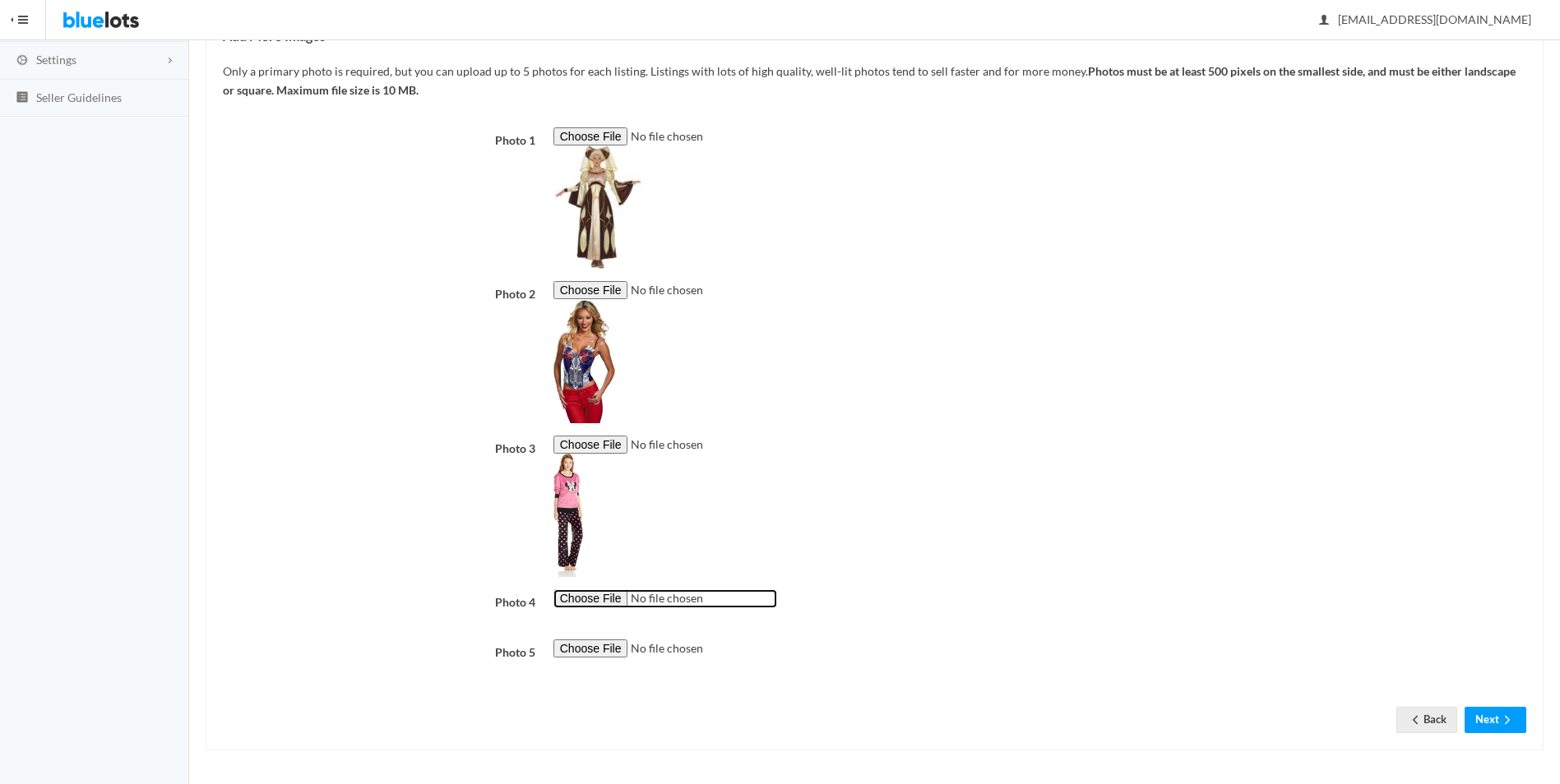
click at [585, 597] on input "file" at bounding box center [665, 599] width 223 height 18
type input "C:\fakepath\Rubies Lord Goth Vampire Costume Standard.jpg"
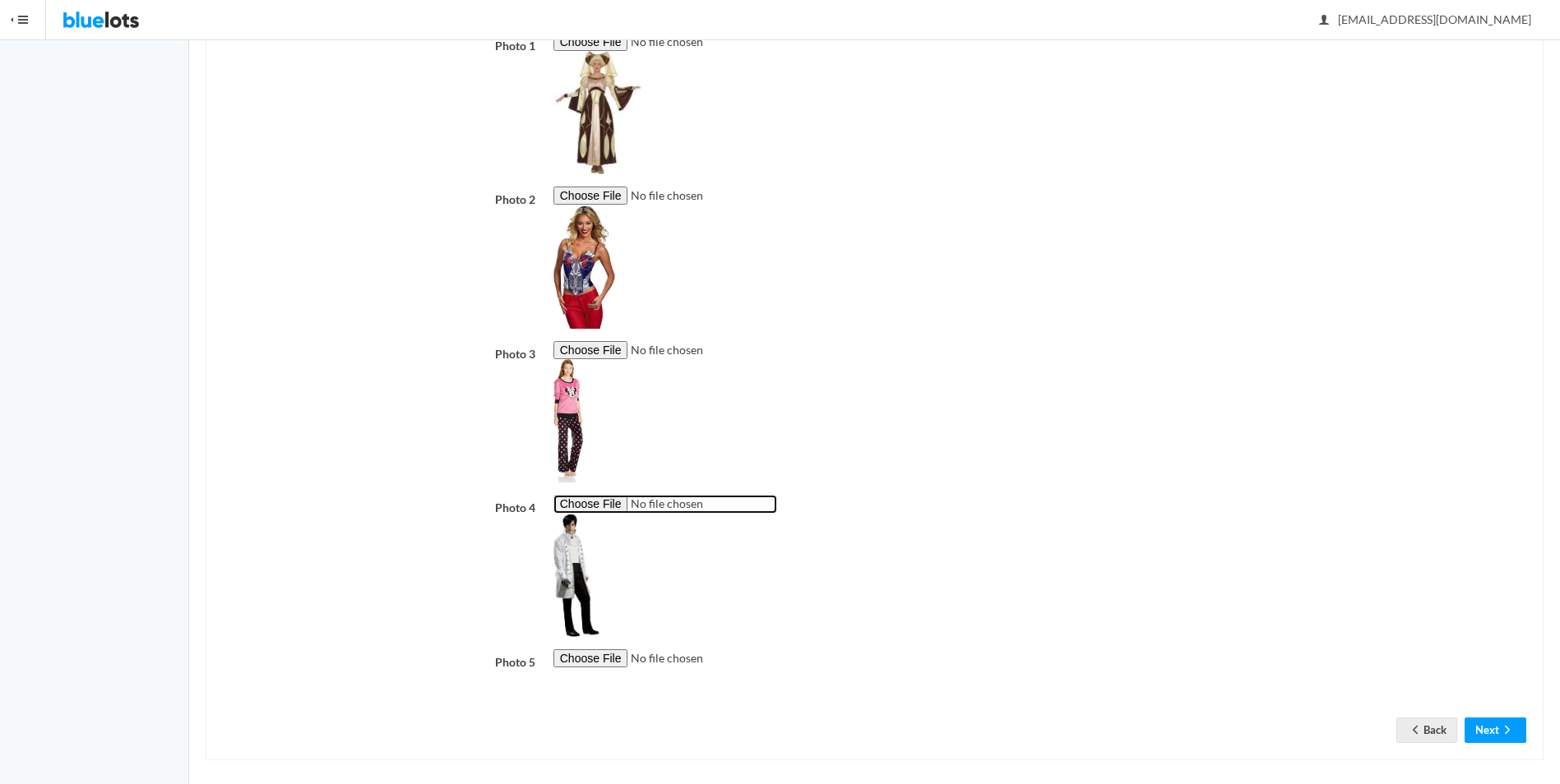
scroll to position [386, 0]
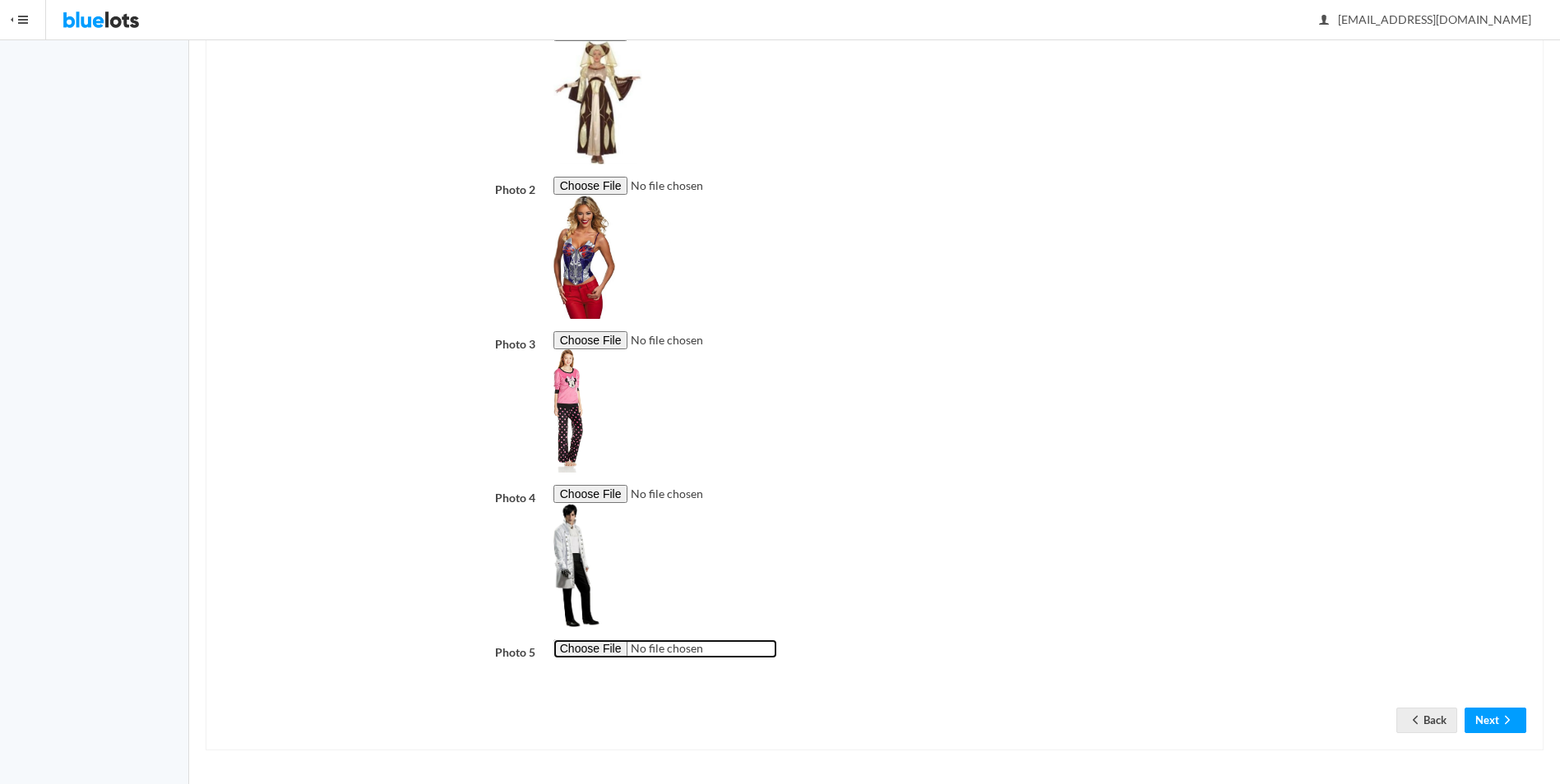
click at [566, 649] on input "file" at bounding box center [665, 648] width 223 height 18
type input "C:\fakepath\Teenage Mutant Ninja Turtles [PERSON_NAME] Costume for Adults by Ru…"
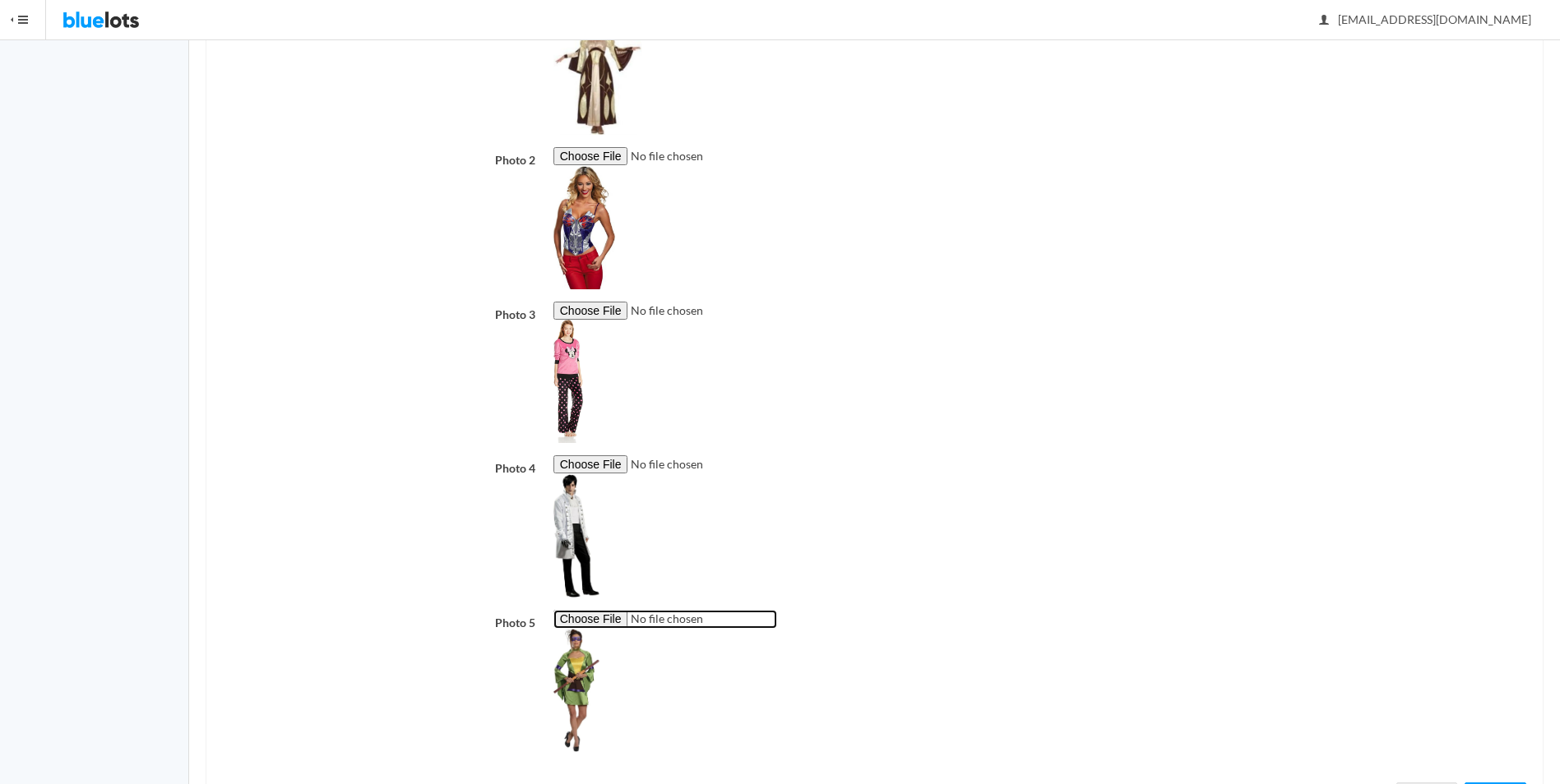
scroll to position [490, 0]
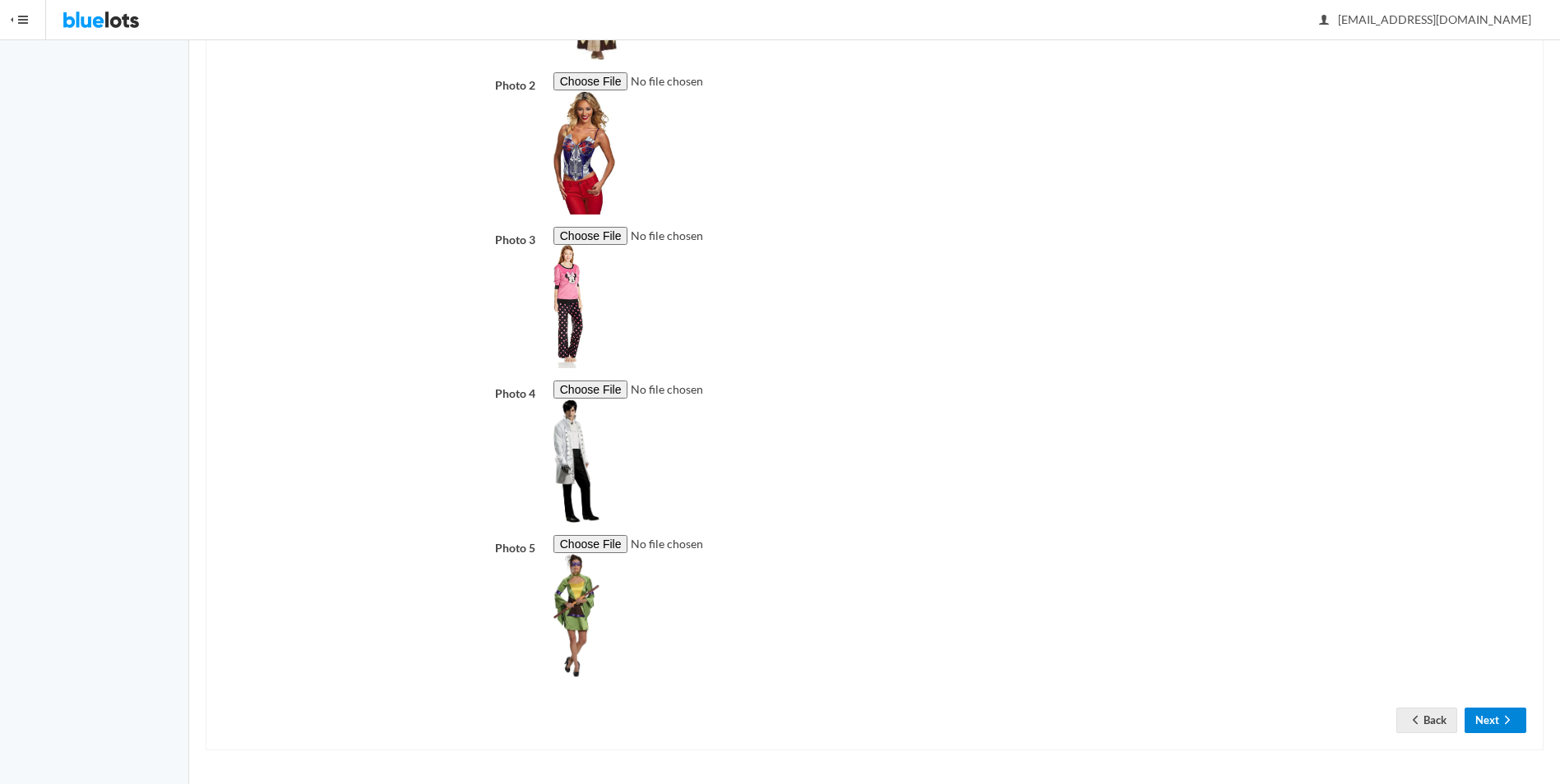
click at [1493, 714] on button "Next" at bounding box center [1495, 720] width 62 height 26
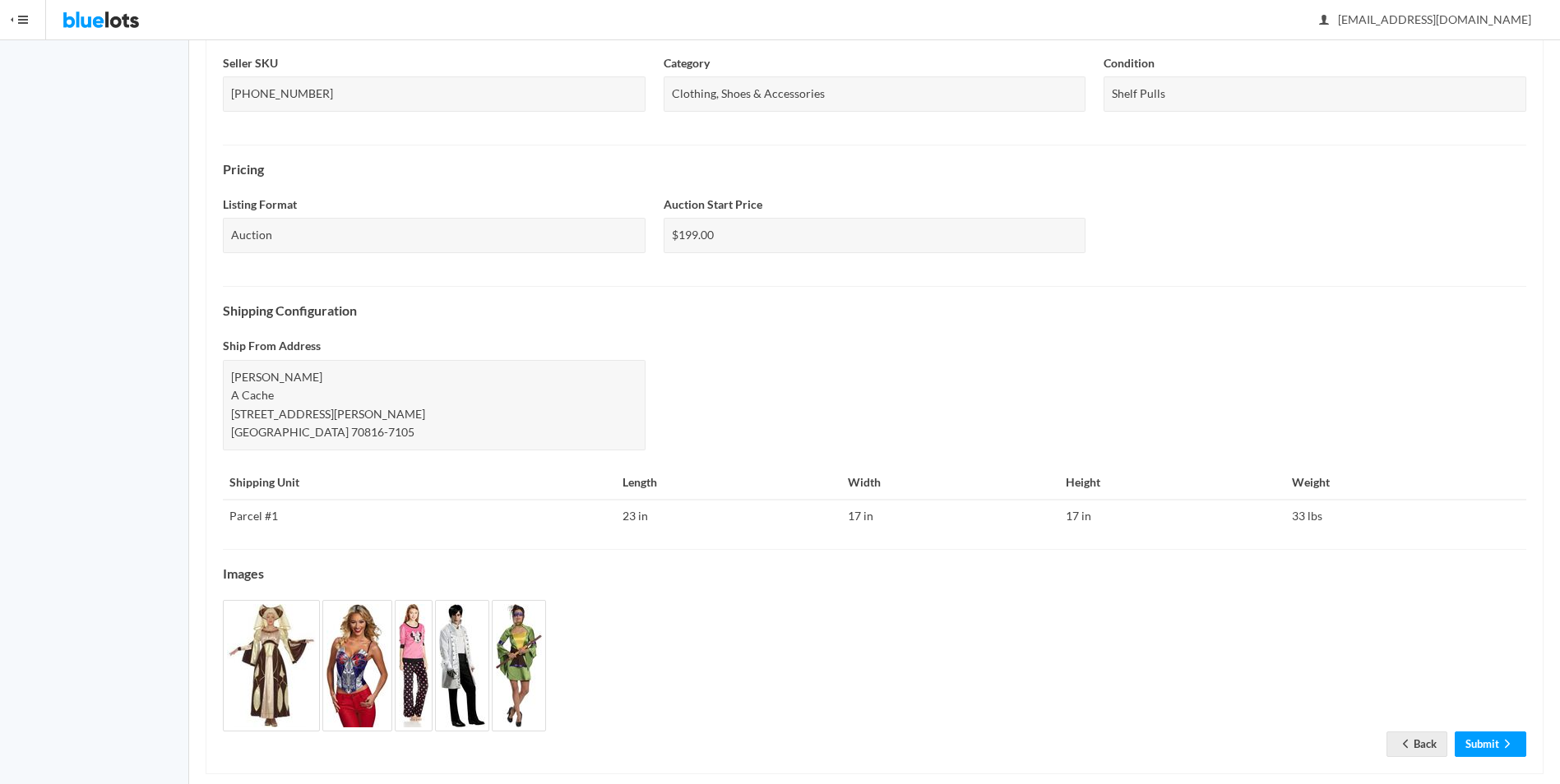
scroll to position [419, 0]
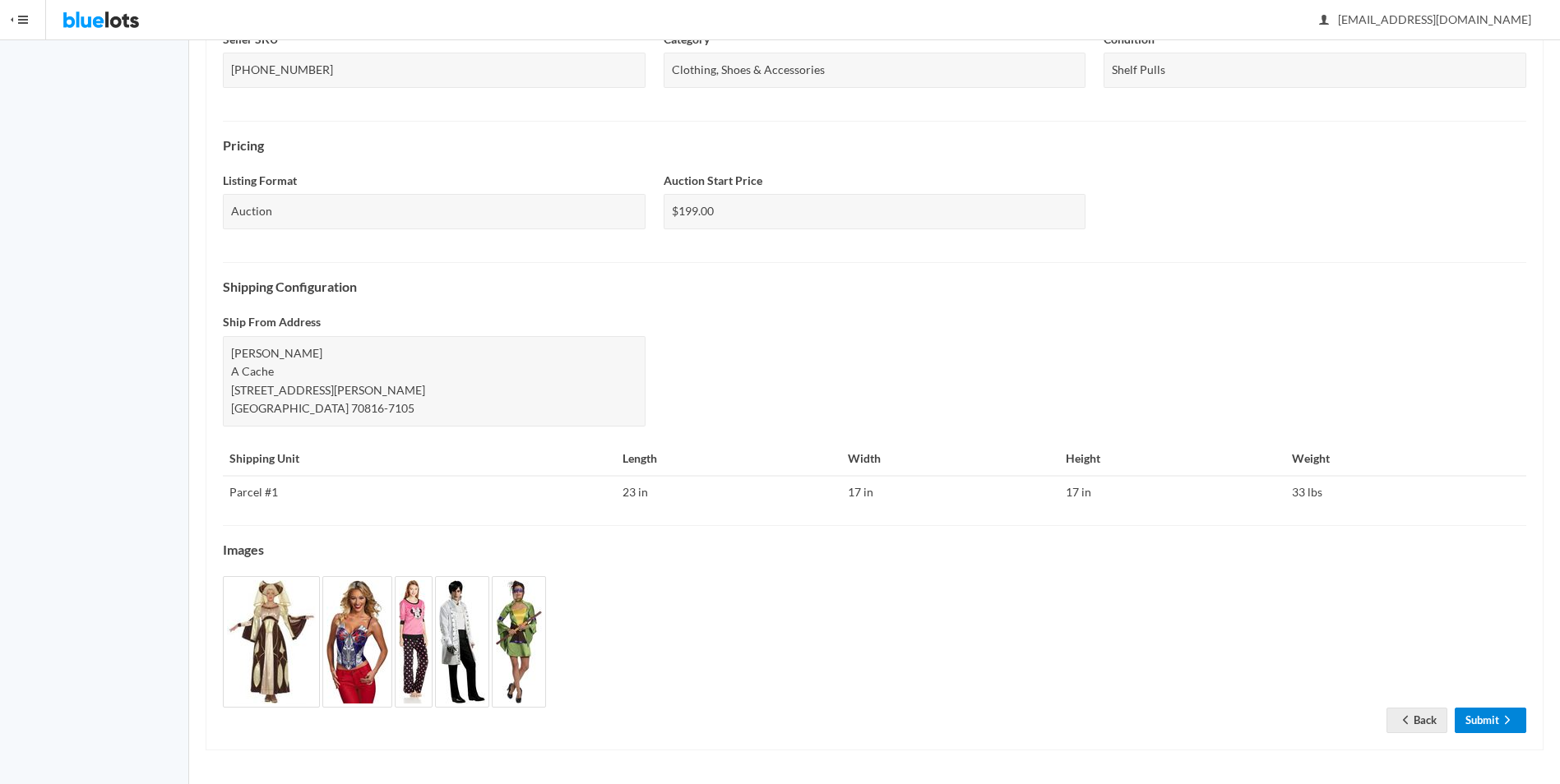
click at [1473, 716] on link "Submit" at bounding box center [1491, 720] width 72 height 26
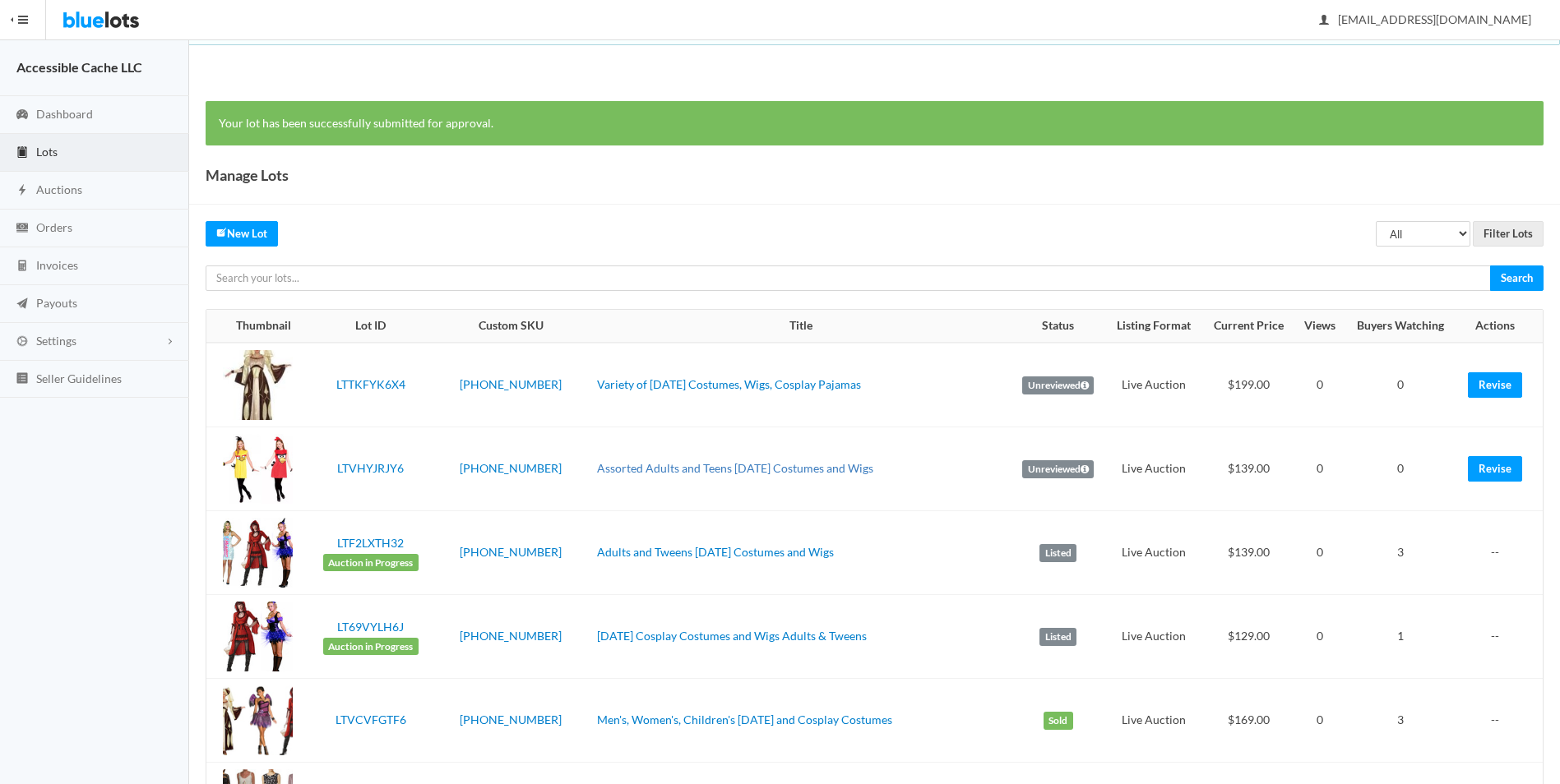
click at [677, 469] on link "Assorted Adults and Teens [DATE] Costumes and Wigs" at bounding box center [734, 468] width 276 height 14
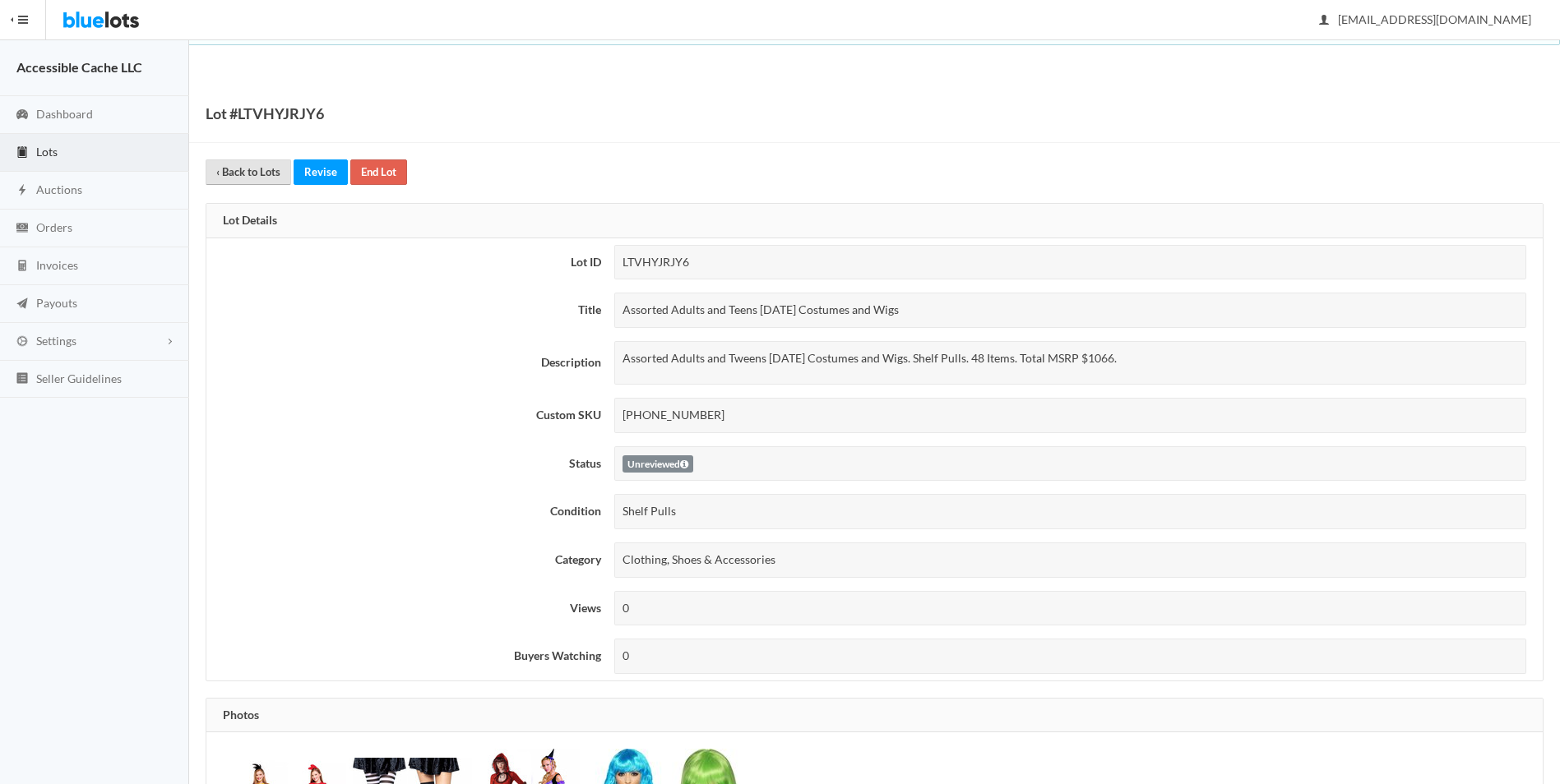
click at [219, 162] on link "‹ Back to Lots" at bounding box center [248, 172] width 86 height 26
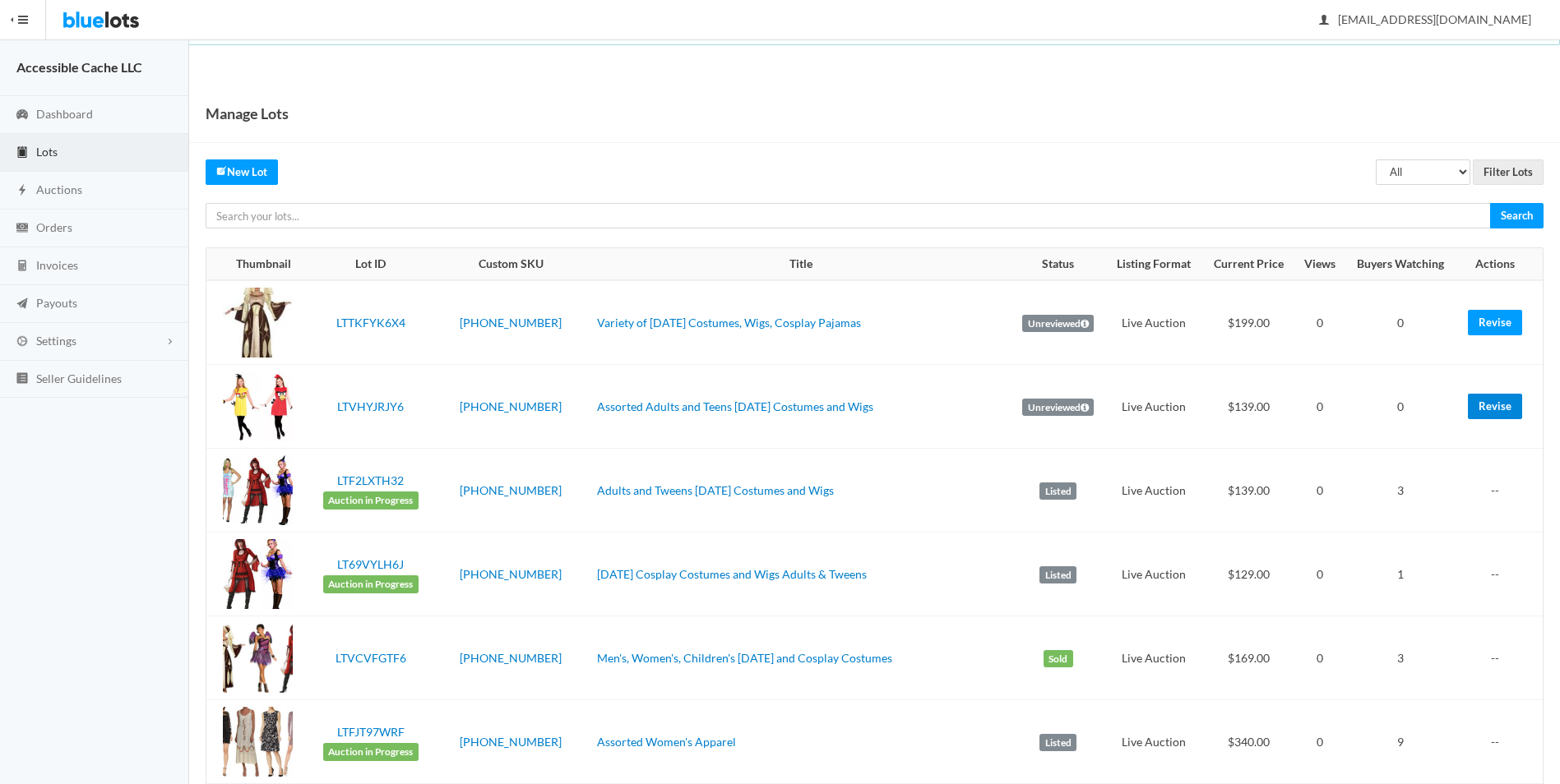
click at [1492, 403] on link "Revise" at bounding box center [1495, 407] width 54 height 26
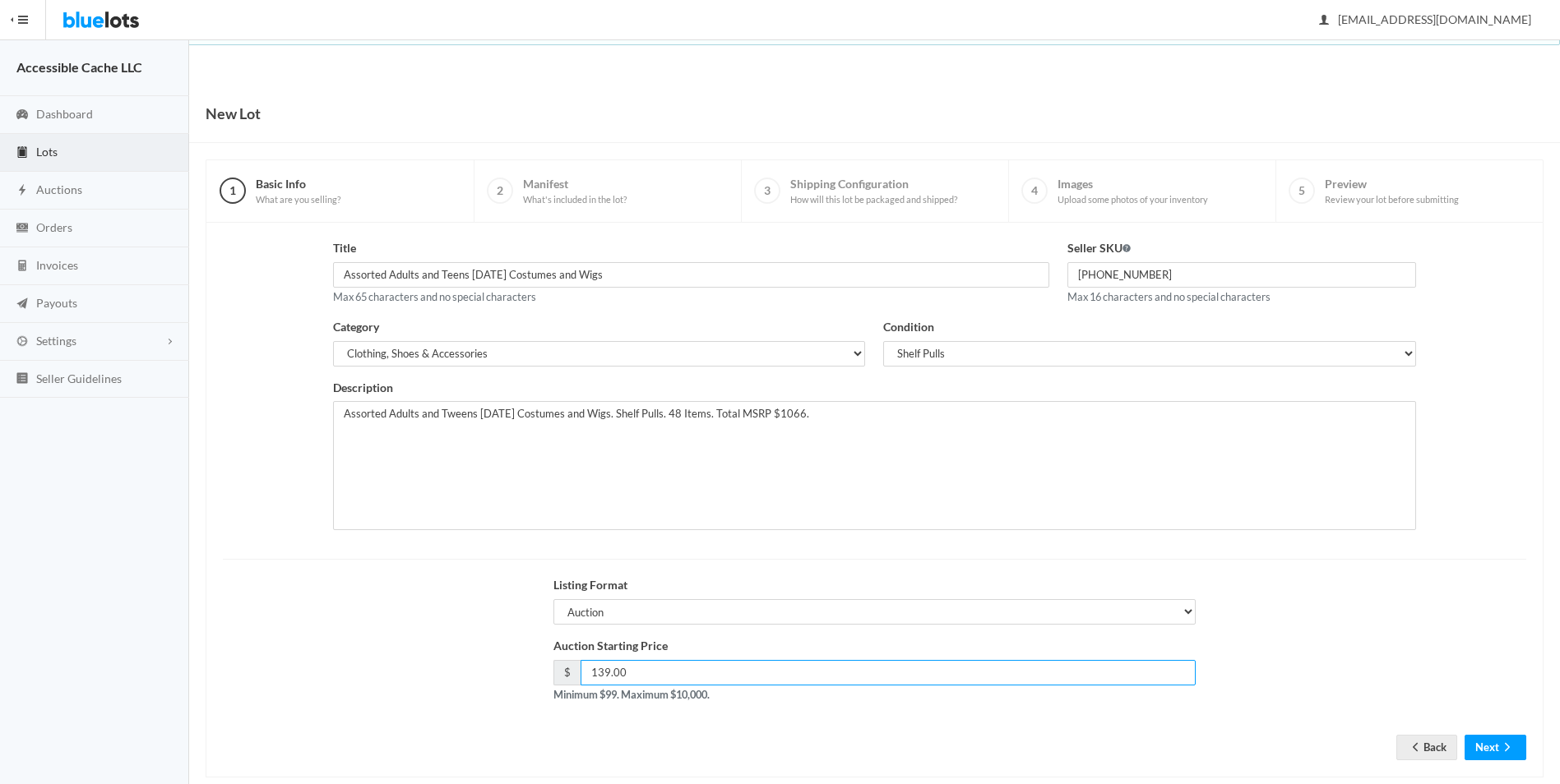
click at [598, 669] on input "139.00" at bounding box center [888, 673] width 616 height 26
type input "179.00"
click at [1498, 747] on button "Next" at bounding box center [1495, 748] width 62 height 26
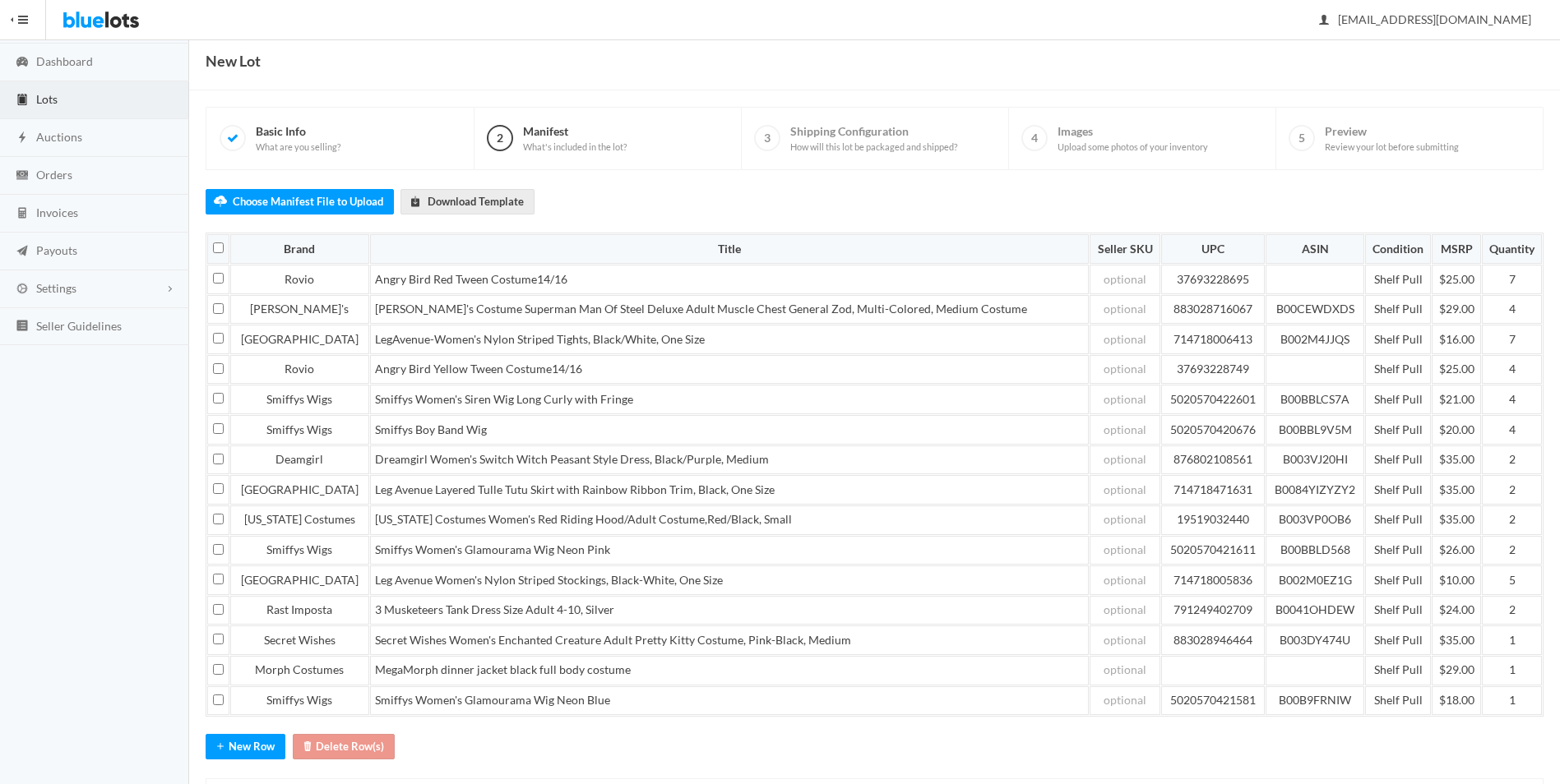
scroll to position [140, 0]
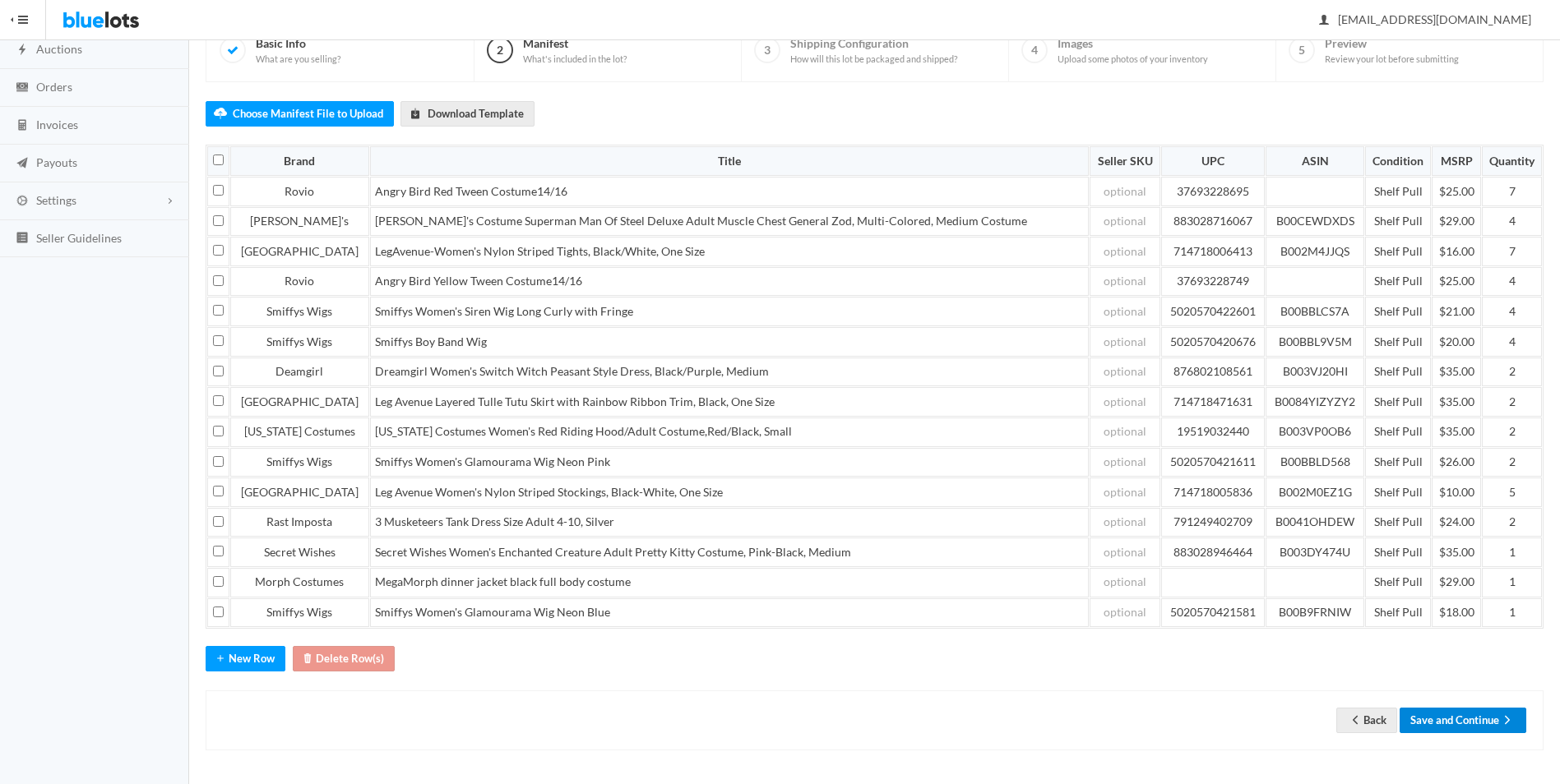
drag, startPoint x: 1452, startPoint y: 719, endPoint x: 1490, endPoint y: 605, distance: 120.2
click at [1453, 718] on button "Save and Continue" at bounding box center [1462, 720] width 126 height 26
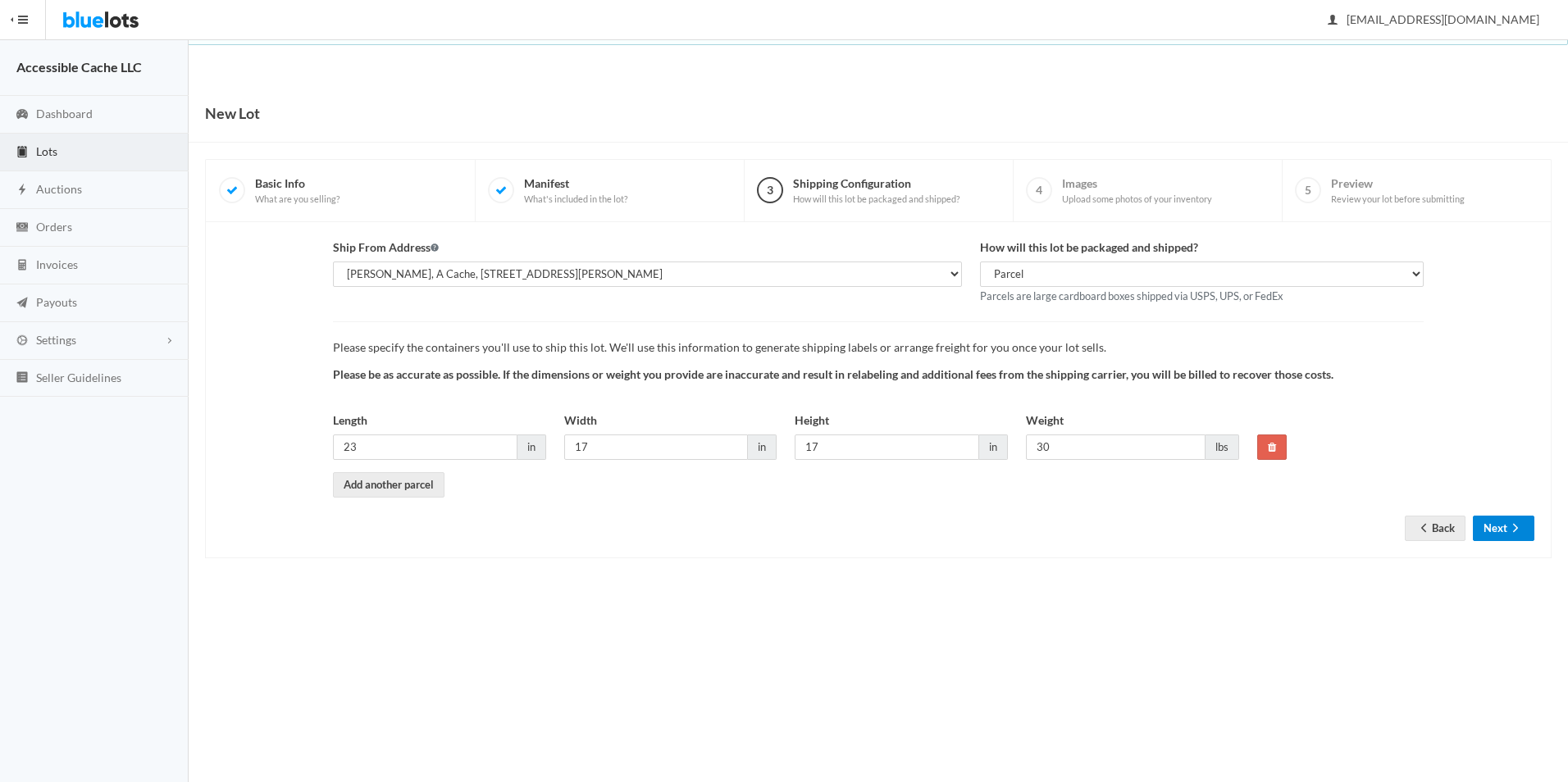
click at [1496, 527] on button "Next" at bounding box center [1504, 529] width 62 height 26
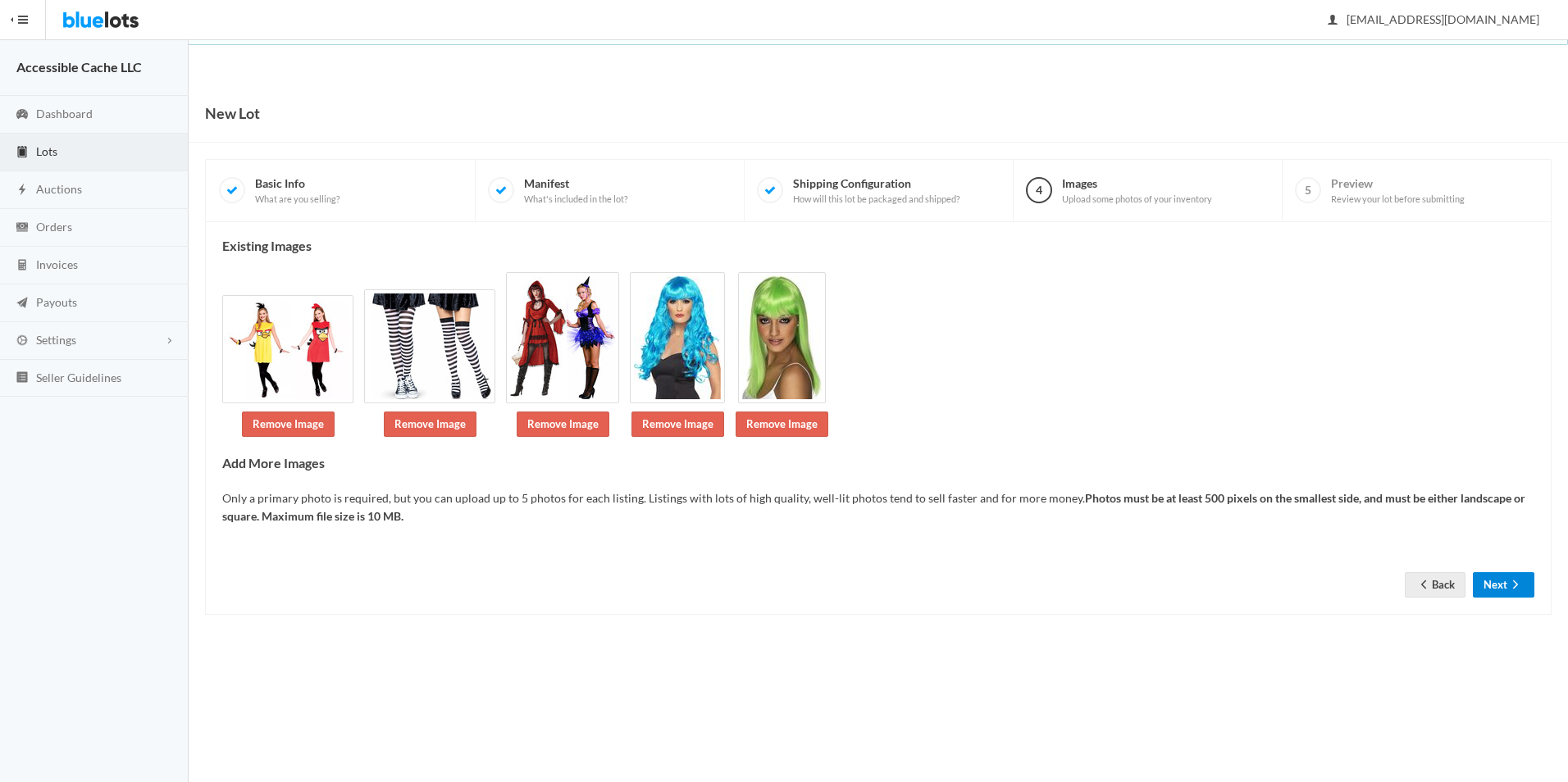
click at [1519, 582] on icon "arrow forward" at bounding box center [1516, 584] width 17 height 13
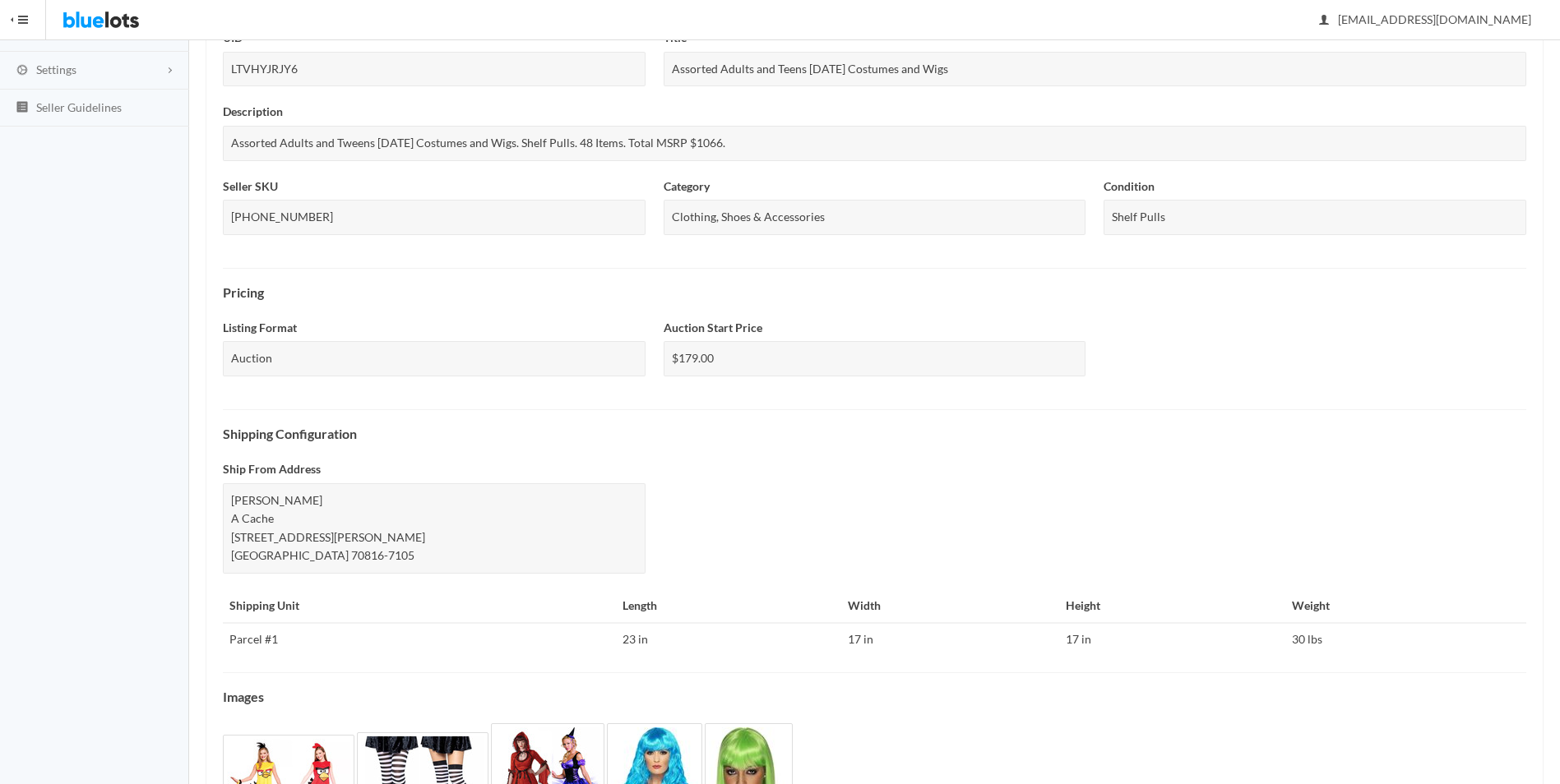
scroll to position [419, 0]
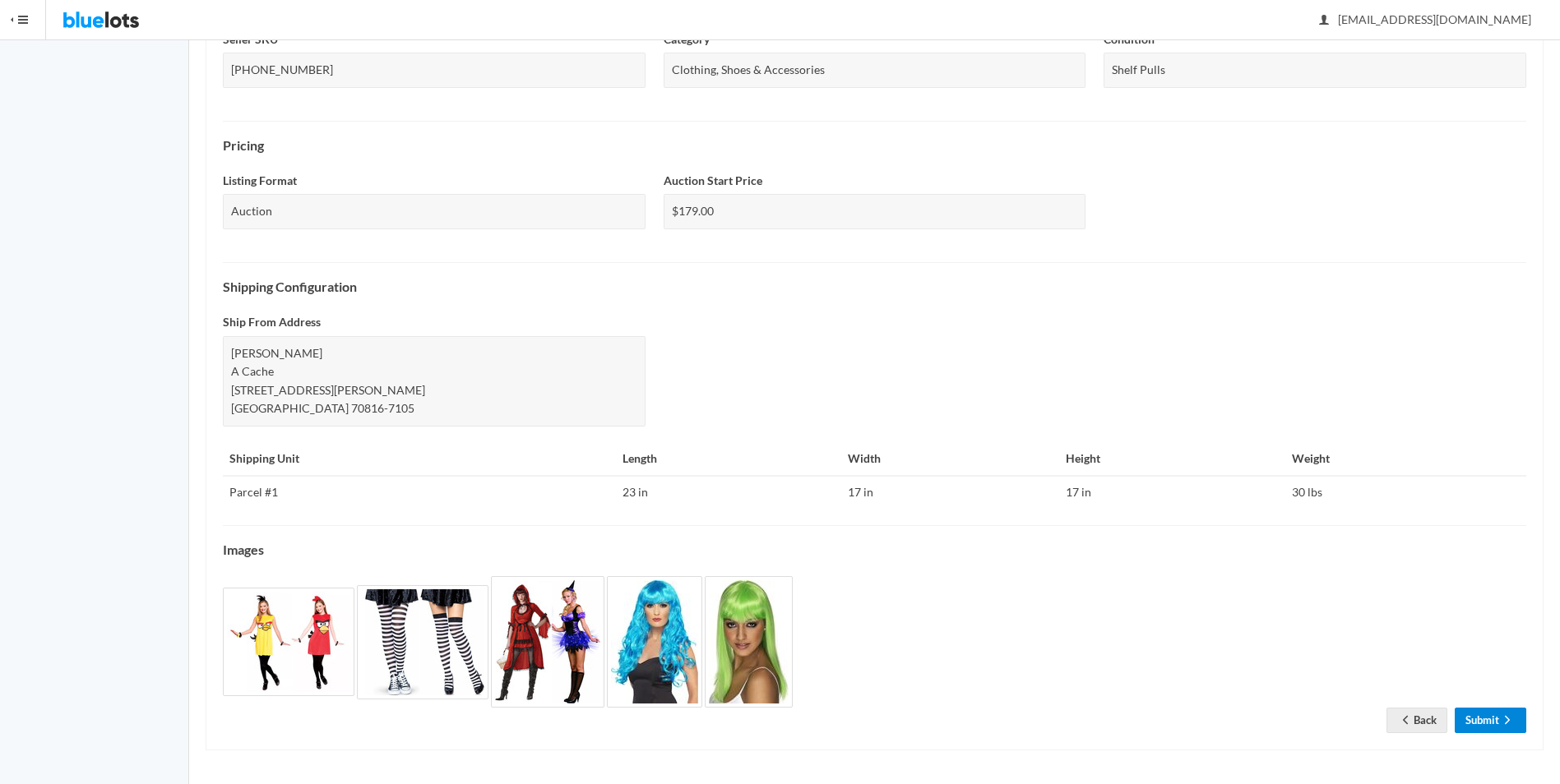
click at [1469, 714] on link "Submit" at bounding box center [1491, 720] width 72 height 26
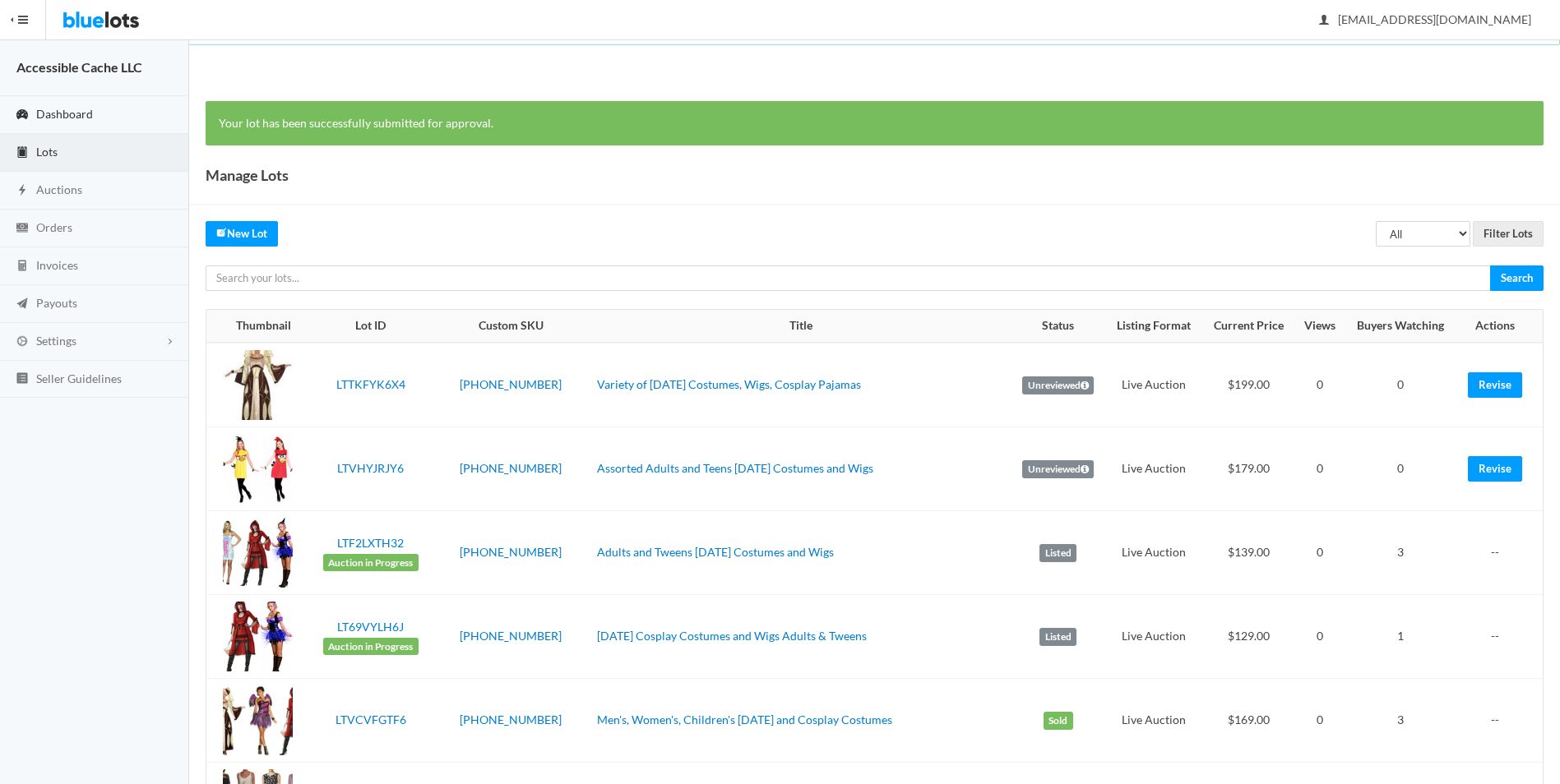
click at [70, 111] on span "Dashboard" at bounding box center [64, 113] width 56 height 14
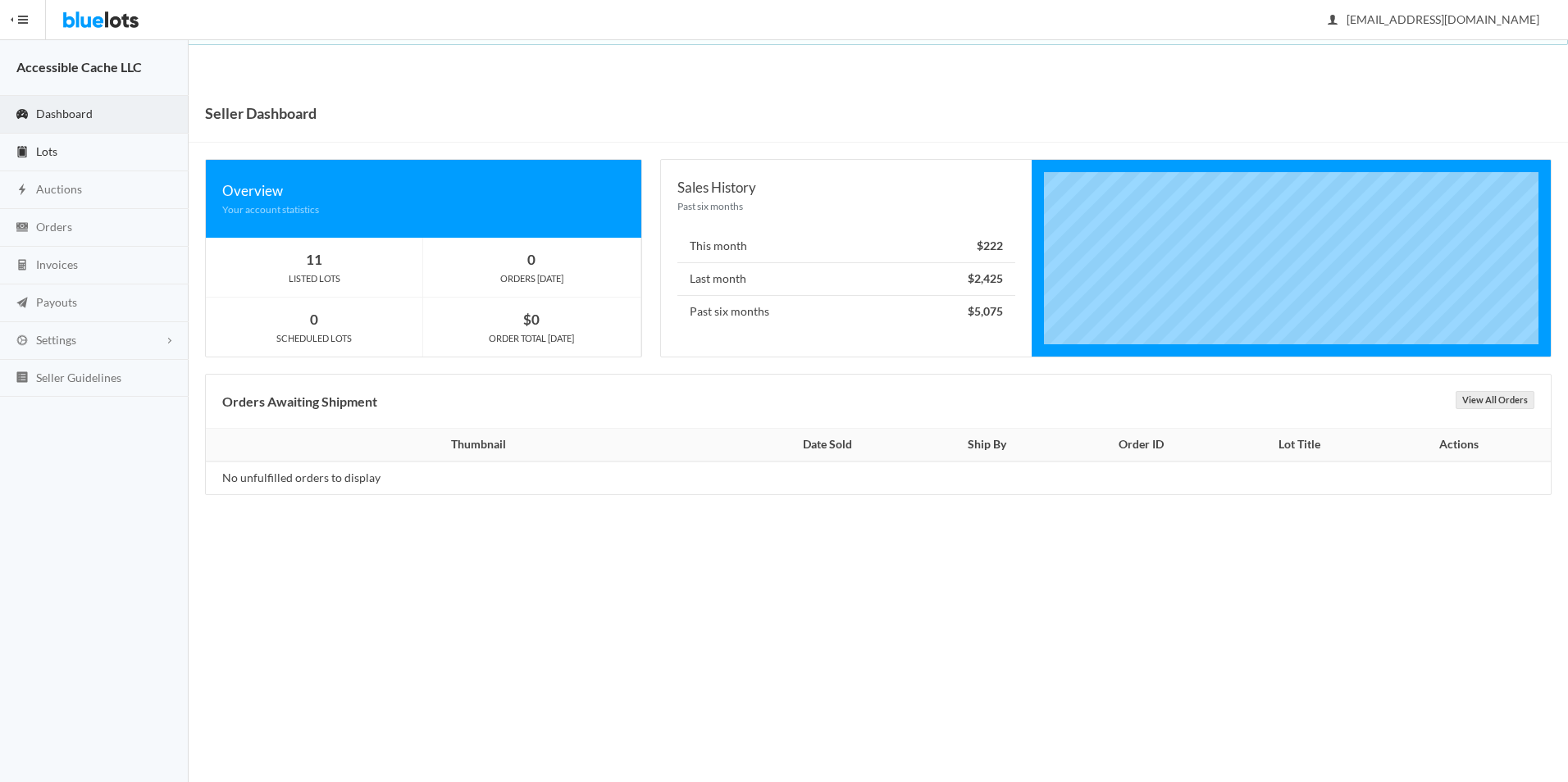
click at [52, 147] on span "Lots" at bounding box center [46, 151] width 21 height 14
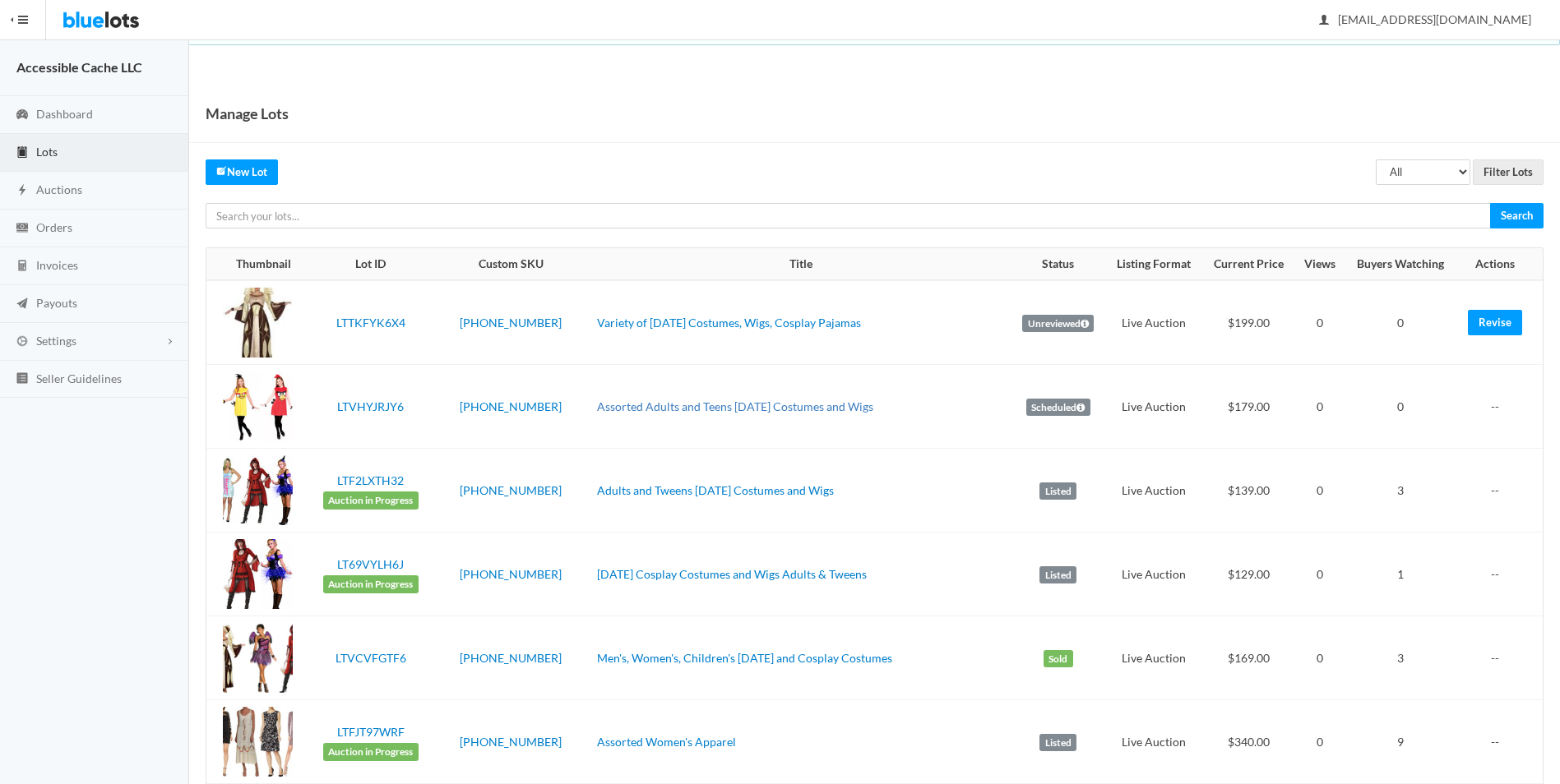
click at [770, 405] on link "Assorted Adults and Teens [DATE] Costumes and Wigs" at bounding box center [734, 406] width 276 height 14
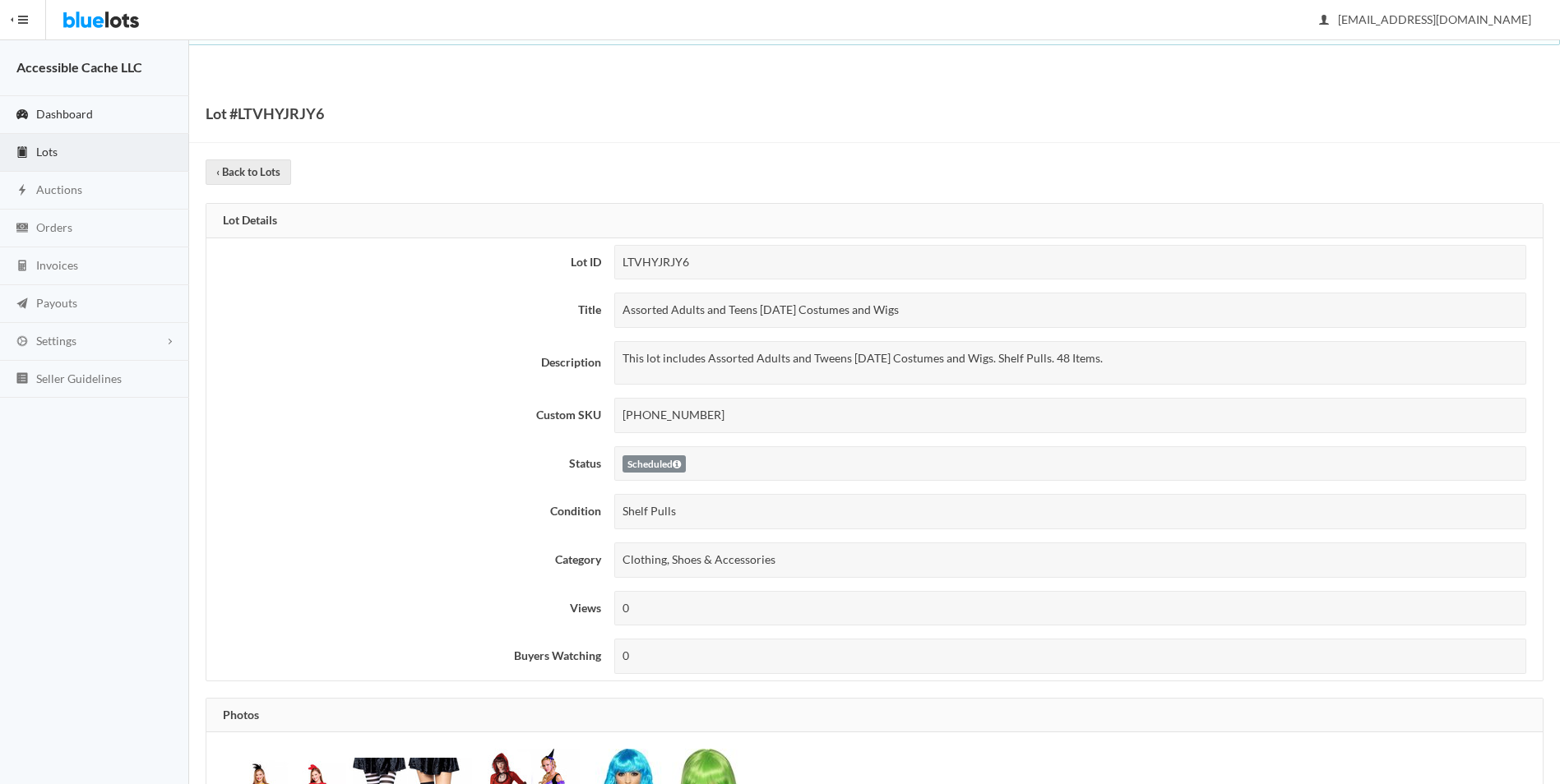
click at [59, 114] on span "Dashboard" at bounding box center [64, 113] width 56 height 14
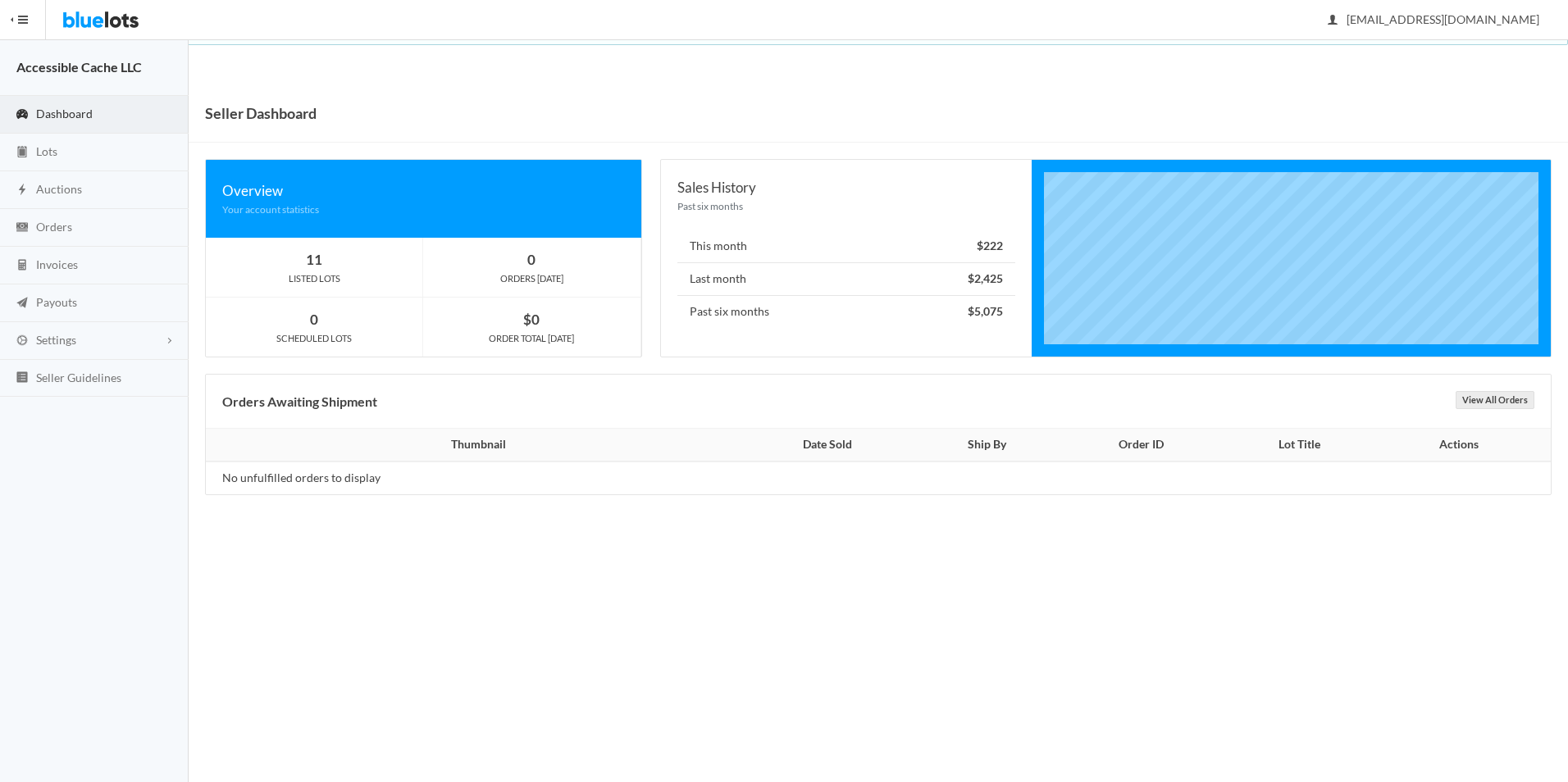
click at [751, 569] on body "Bluelots is for sale. If you are interested in purchasing the business, please …" at bounding box center [784, 391] width 1568 height 782
click at [52, 150] on span "Lots" at bounding box center [46, 151] width 21 height 14
